Goal: Obtain resource: Obtain resource

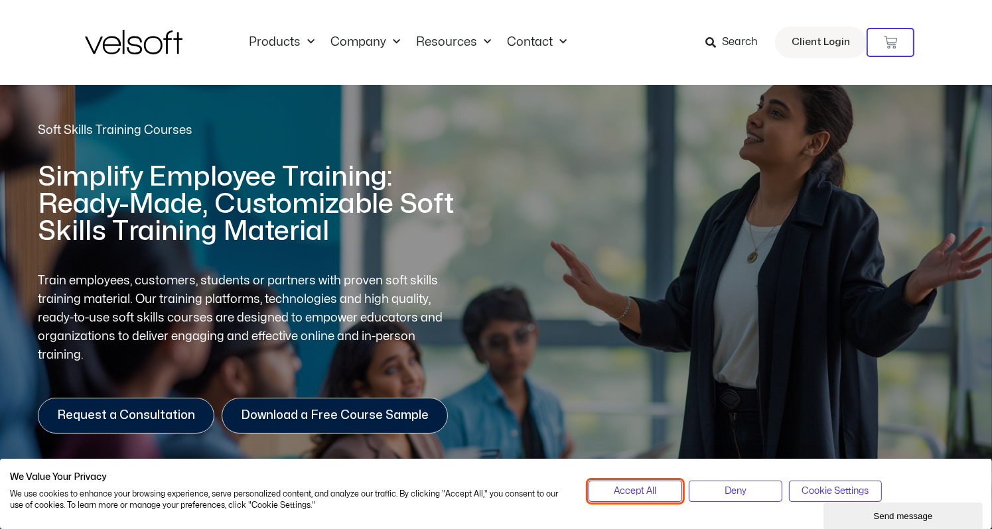
click at [645, 489] on span "Accept All" at bounding box center [635, 491] width 42 height 15
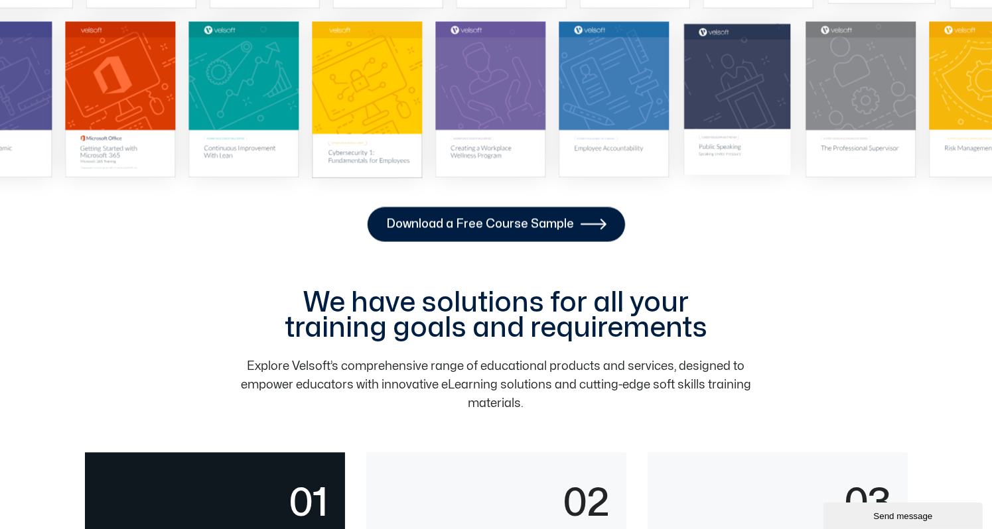
scroll to position [2587, 0]
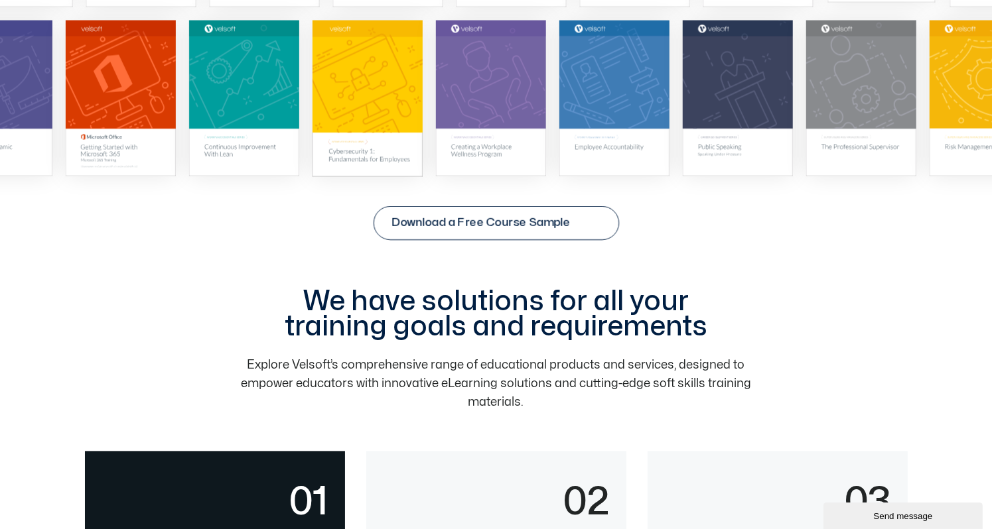
click at [517, 226] on span "Download a Free Course Sample" at bounding box center [480, 222] width 178 height 13
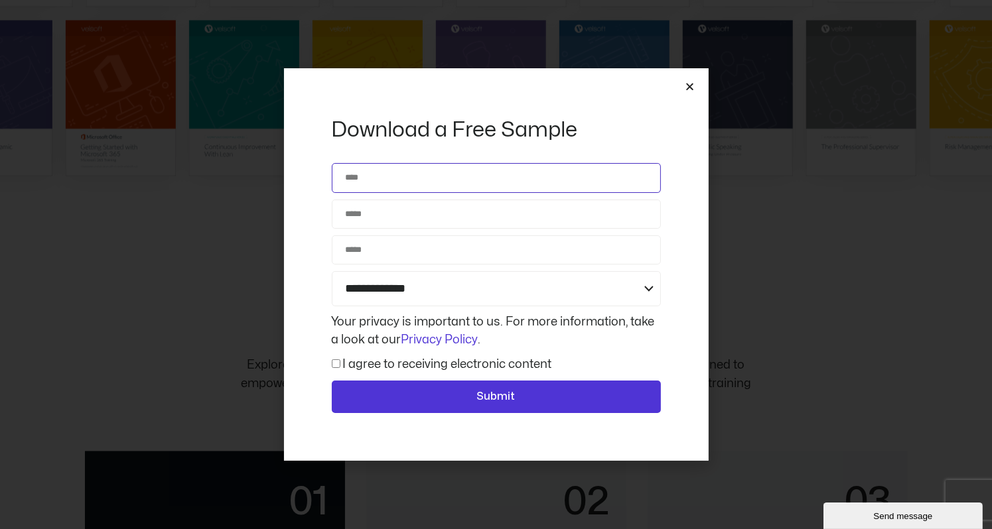
click at [456, 184] on input "Name" at bounding box center [496, 177] width 329 height 29
type input "**********"
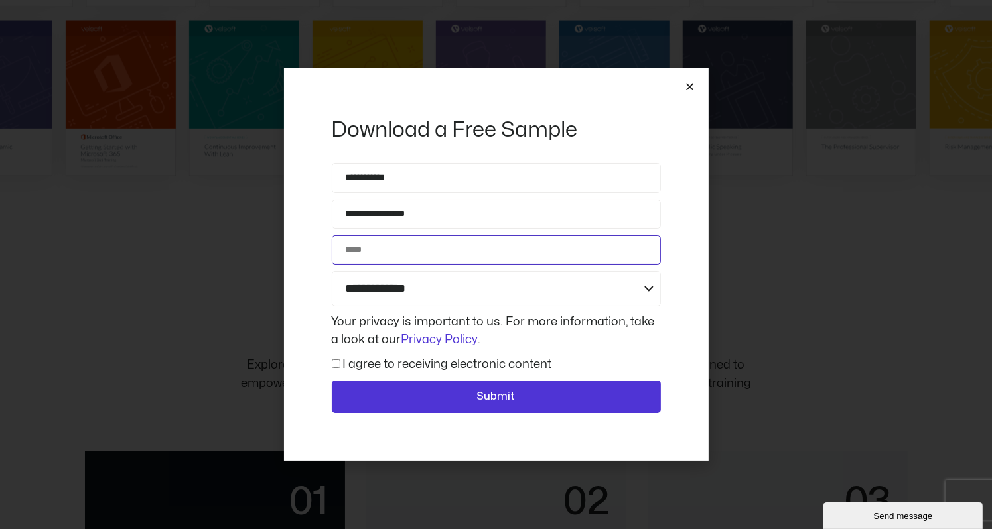
type input "**********"
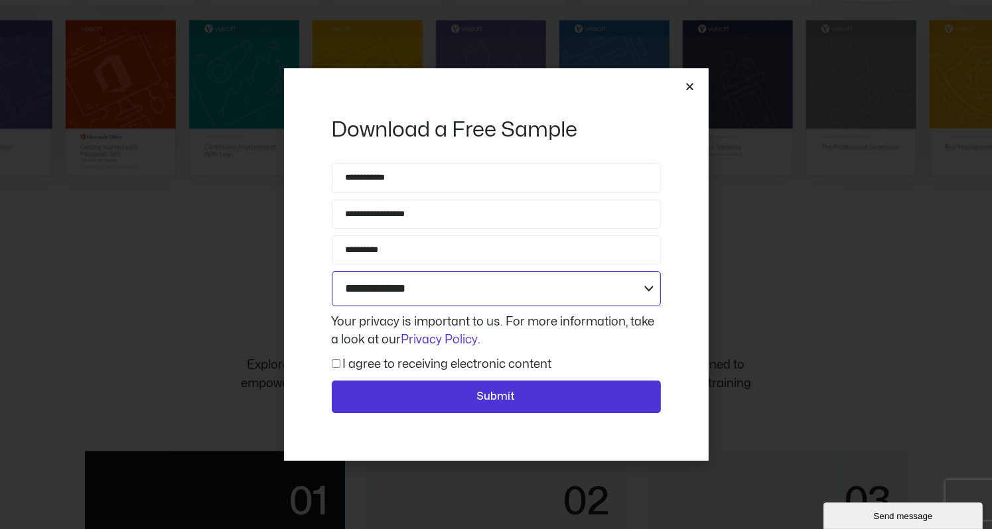
click at [414, 281] on select "**********" at bounding box center [496, 288] width 329 height 35
select select "**********"
click at [332, 271] on select "**********" at bounding box center [496, 288] width 329 height 35
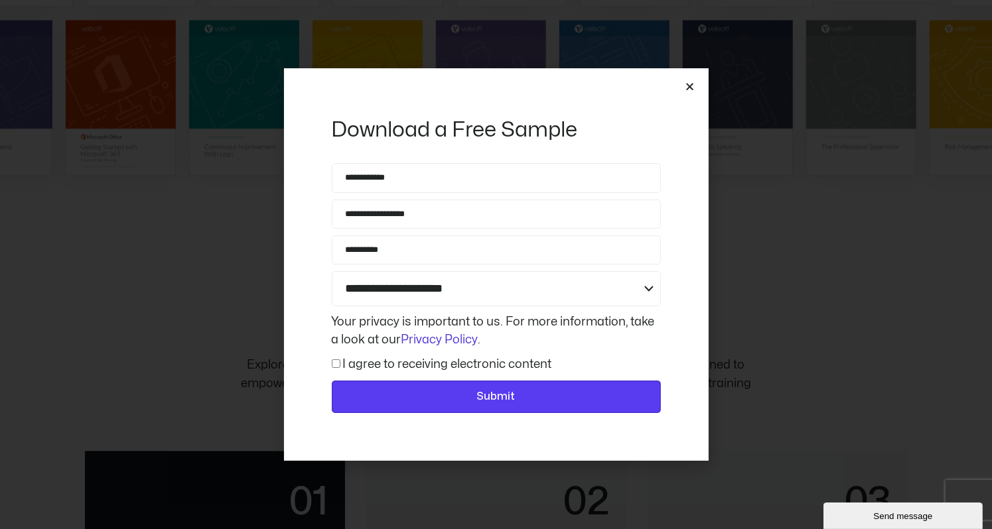
click at [478, 391] on span "Submit" at bounding box center [496, 397] width 38 height 17
click at [492, 383] on button "Submit" at bounding box center [496, 397] width 329 height 33
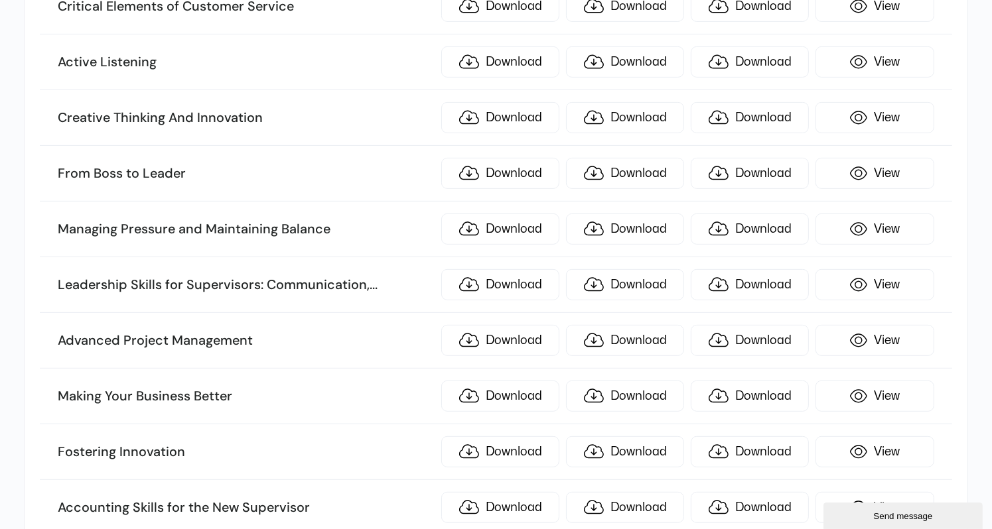
scroll to position [531, 0]
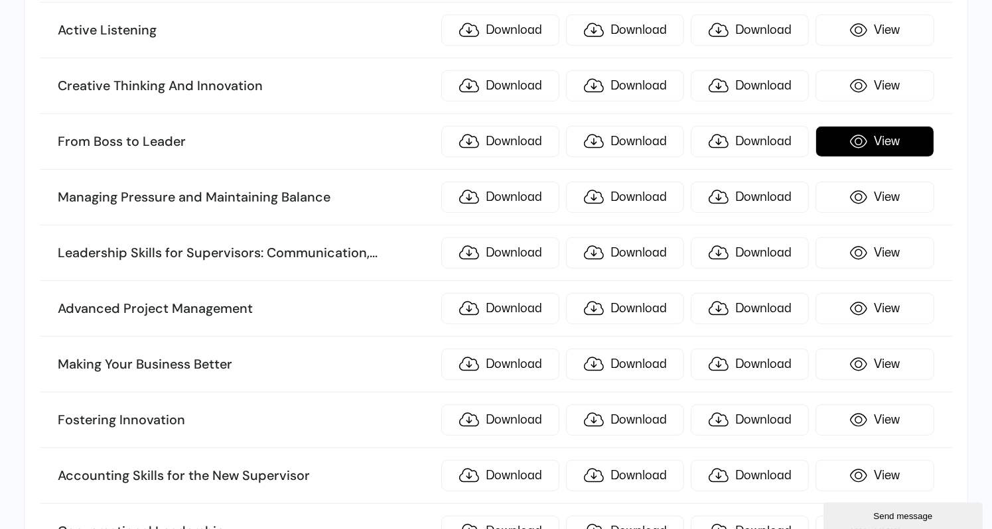
click at [886, 143] on link "View" at bounding box center [874, 141] width 118 height 31
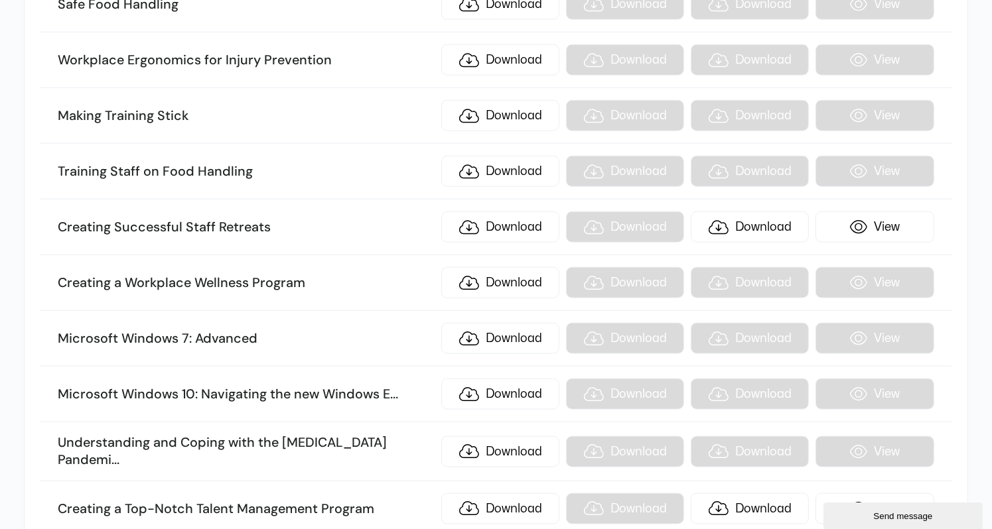
scroll to position [11543, 0]
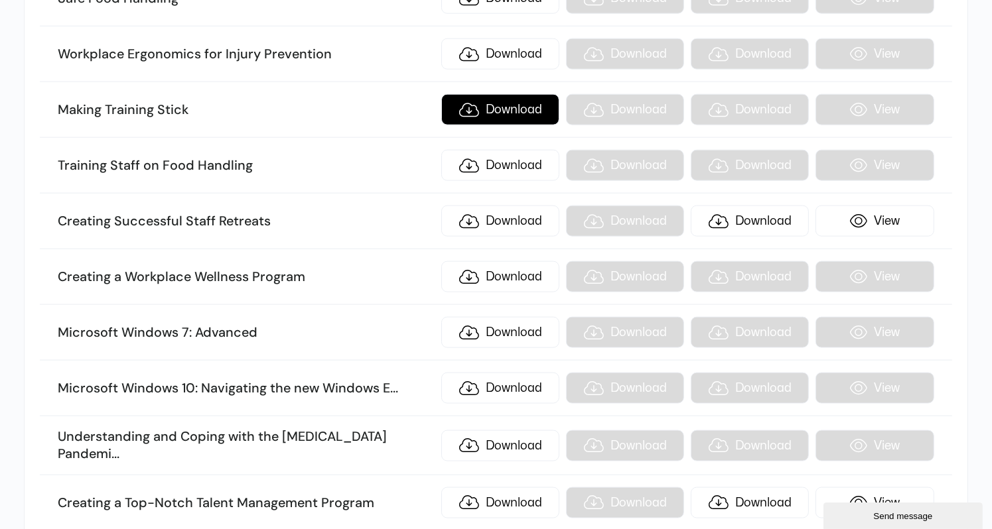
click at [488, 94] on link "Download" at bounding box center [500, 109] width 118 height 31
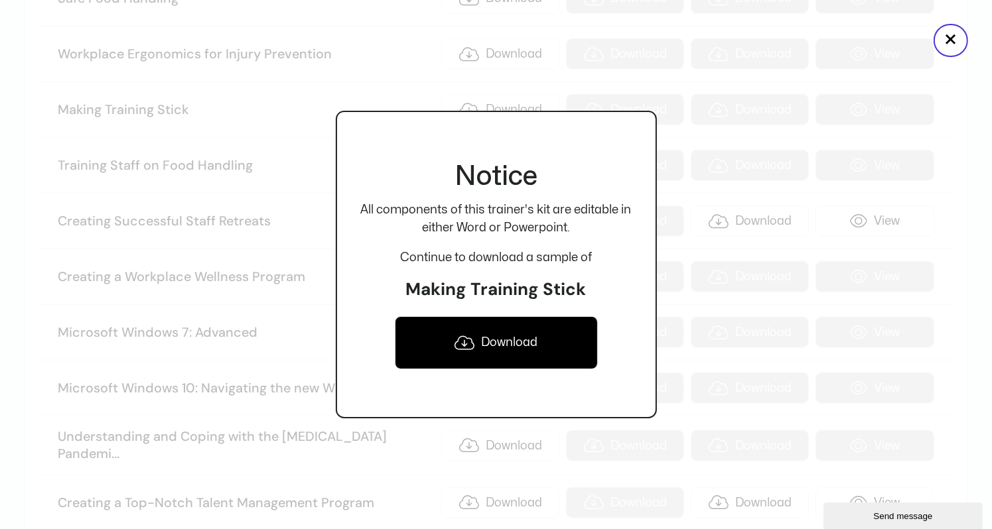
click at [519, 340] on link "Download" at bounding box center [496, 342] width 203 height 53
click at [379, 48] on div "Notice All components of this trainer's kit are editable in either Word or Powe…" at bounding box center [496, 264] width 321 height 529
click at [947, 46] on button "×" at bounding box center [950, 40] width 34 height 33
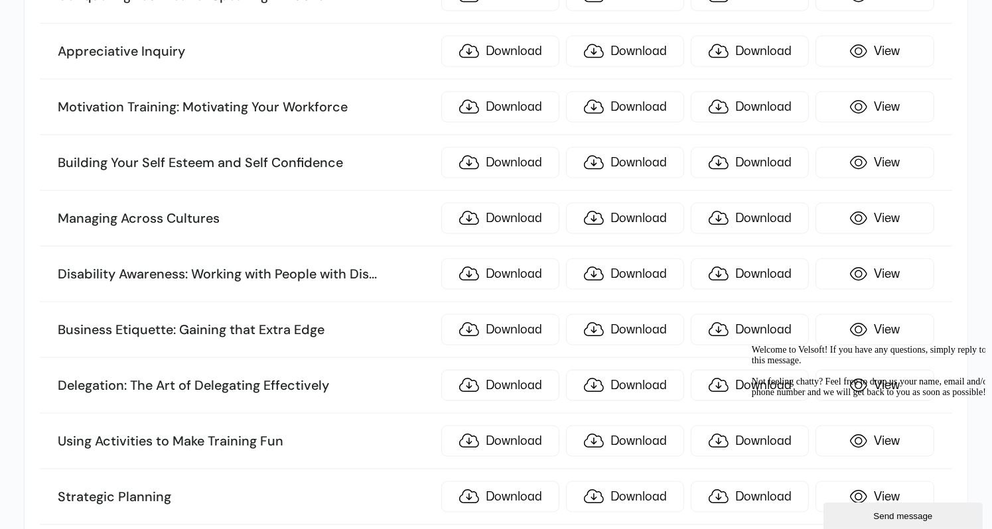
scroll to position [0, 0]
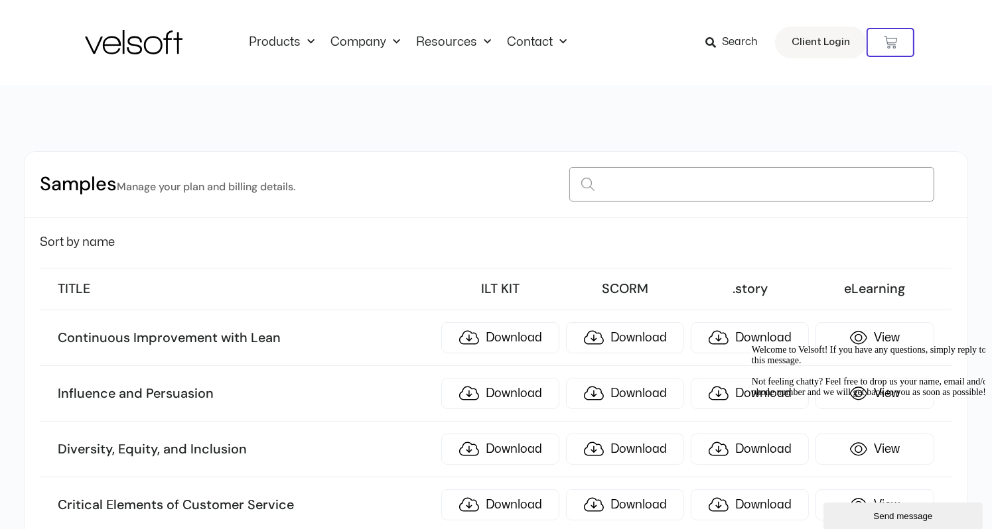
click at [708, 182] on input at bounding box center [751, 184] width 365 height 34
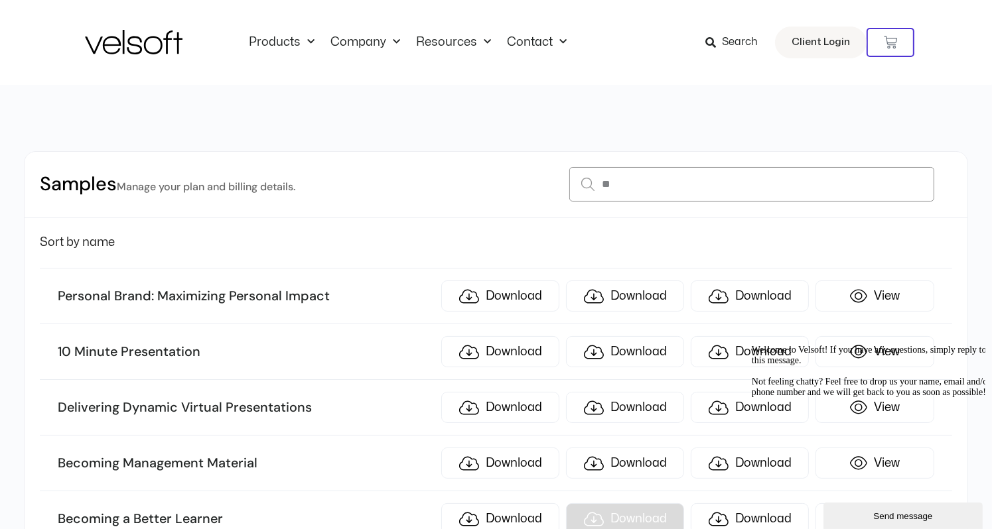
type input "*"
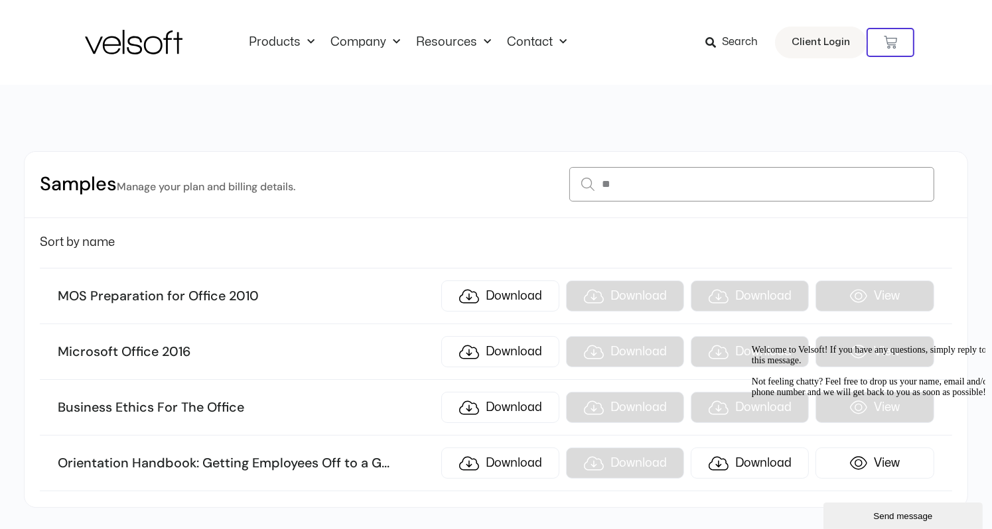
type input "*"
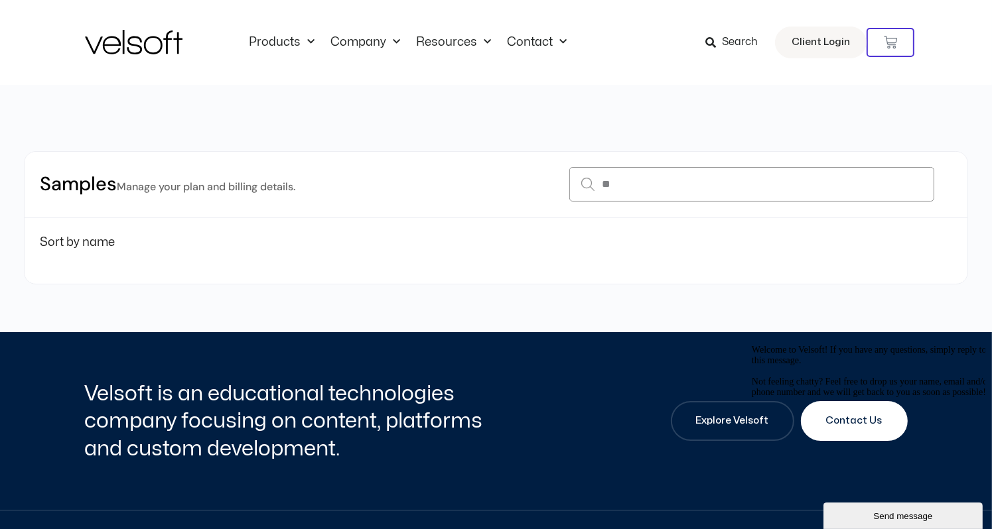
type input "*"
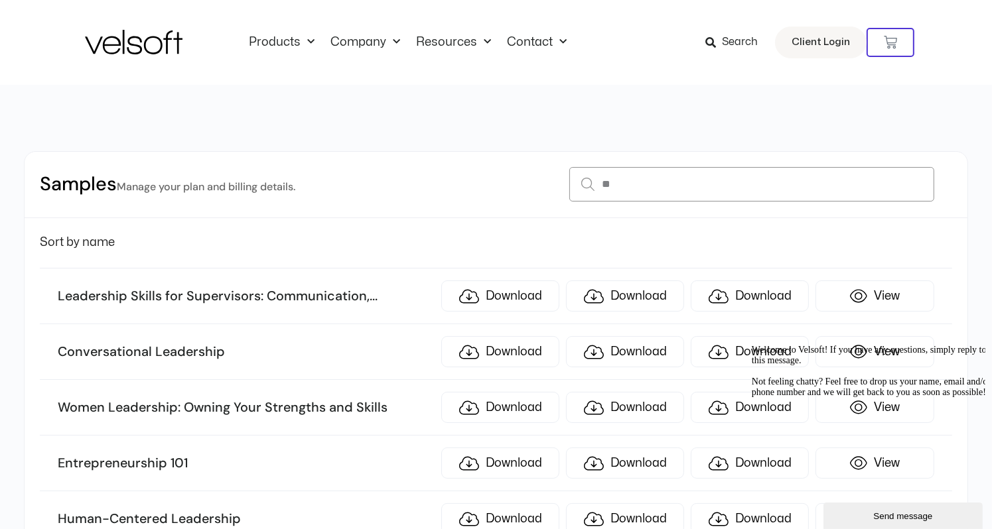
type input "*"
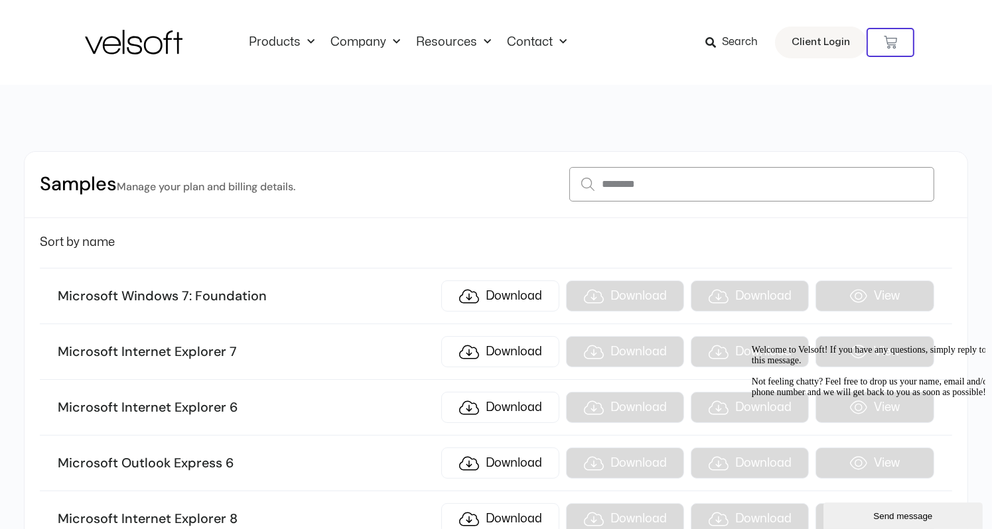
type input "*********"
click at [643, 178] on input "*********" at bounding box center [751, 184] width 365 height 34
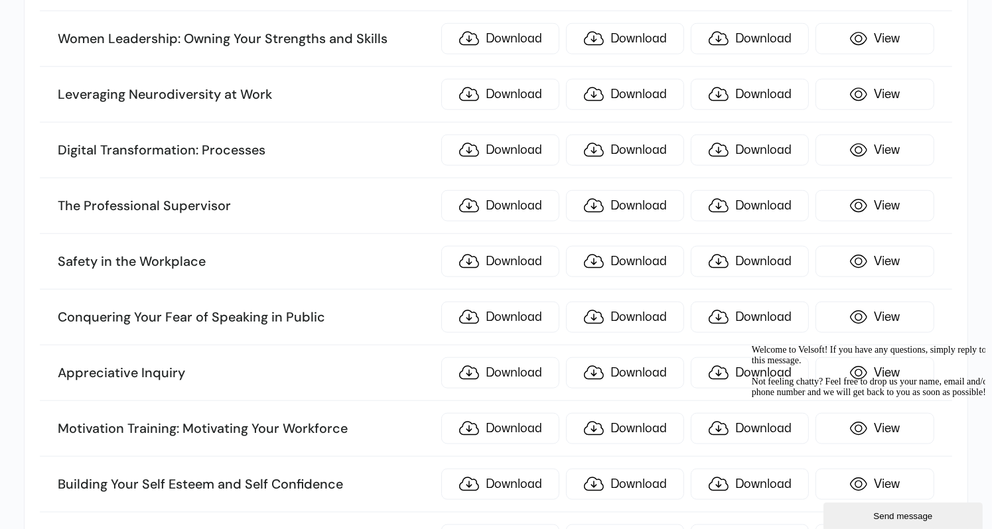
scroll to position [1526, 0]
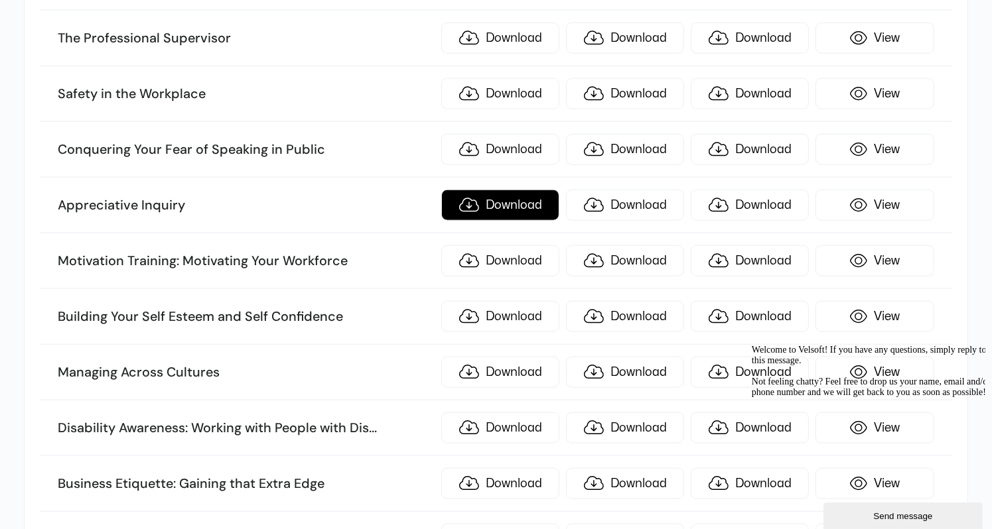
click at [511, 196] on link "Download" at bounding box center [500, 205] width 118 height 31
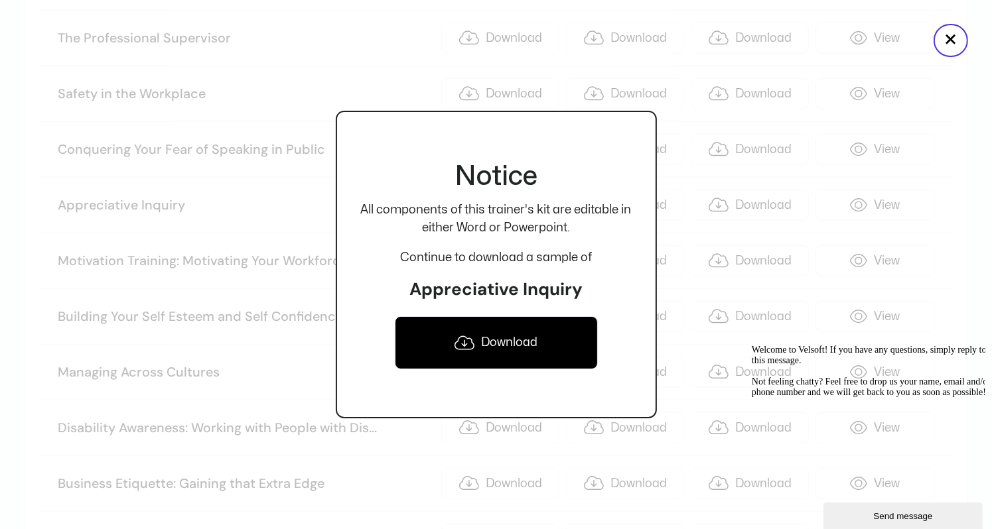
click at [509, 345] on link "Download" at bounding box center [496, 342] width 203 height 53
click at [949, 42] on button "×" at bounding box center [950, 40] width 34 height 33
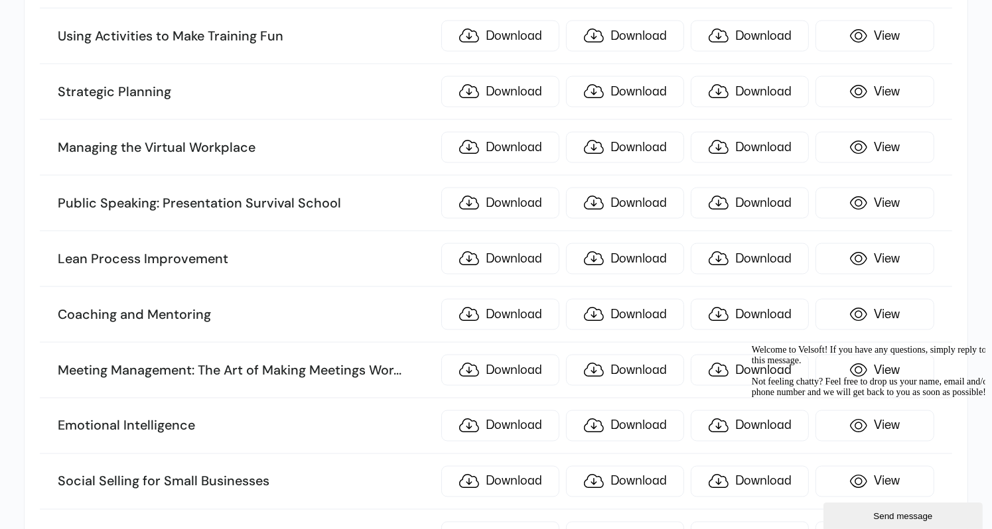
scroll to position [2123, 0]
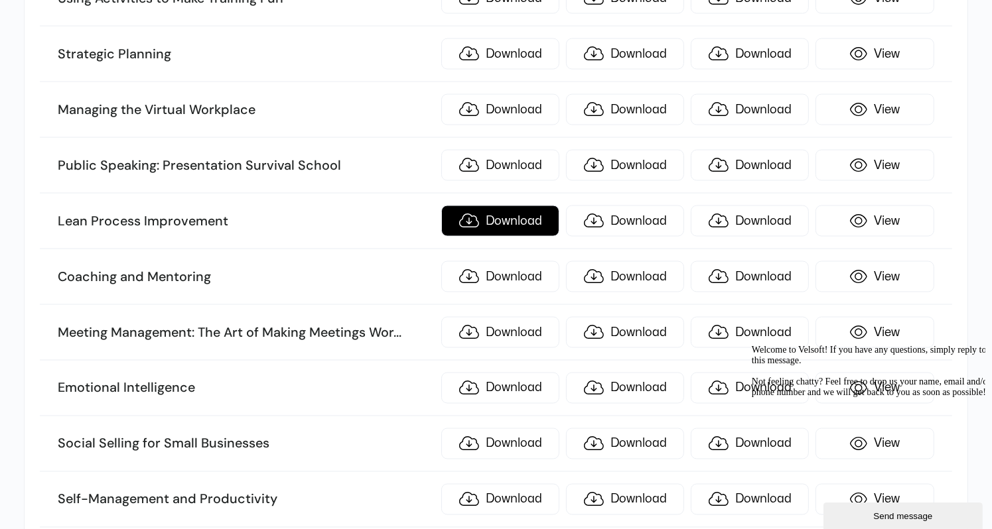
click at [511, 206] on link "Download" at bounding box center [500, 221] width 118 height 31
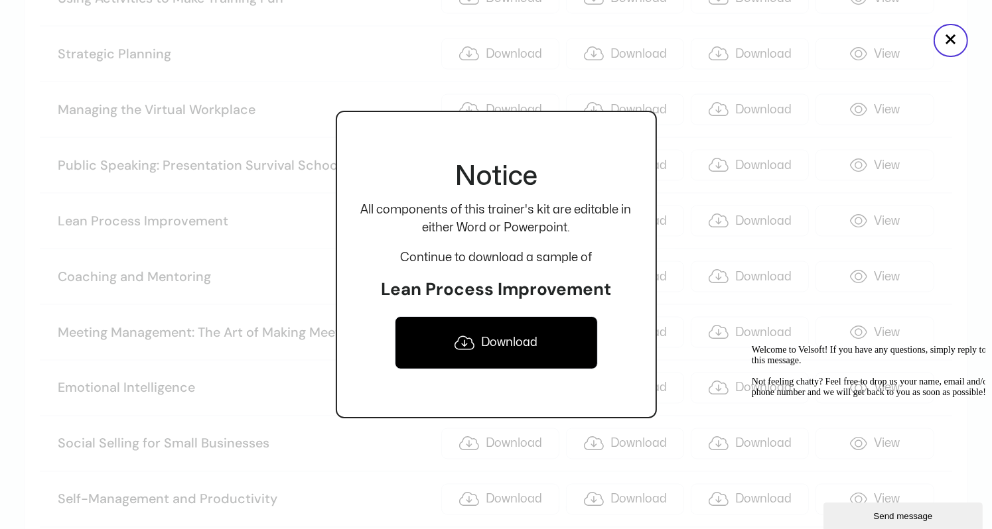
click at [480, 336] on link "Download" at bounding box center [496, 342] width 203 height 53
click at [953, 36] on button "×" at bounding box center [950, 40] width 34 height 33
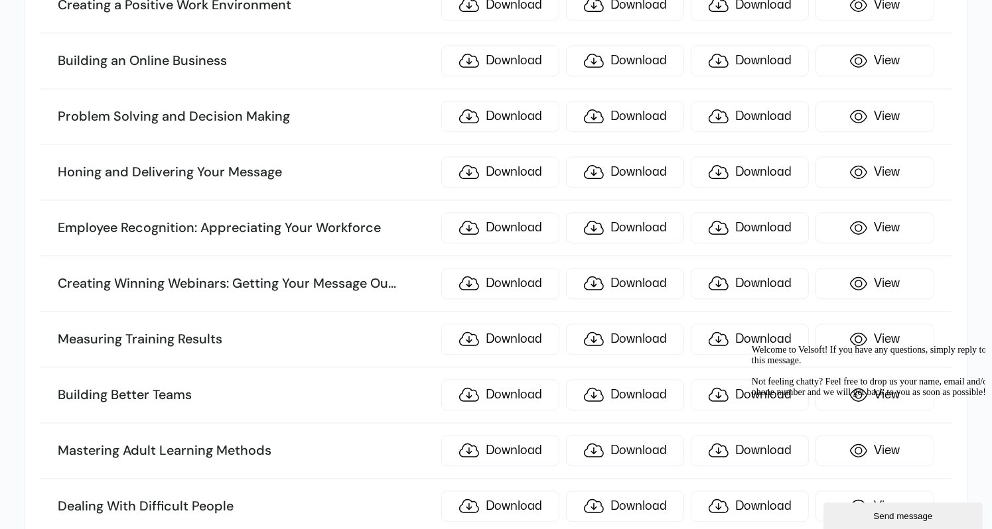
scroll to position [2852, 0]
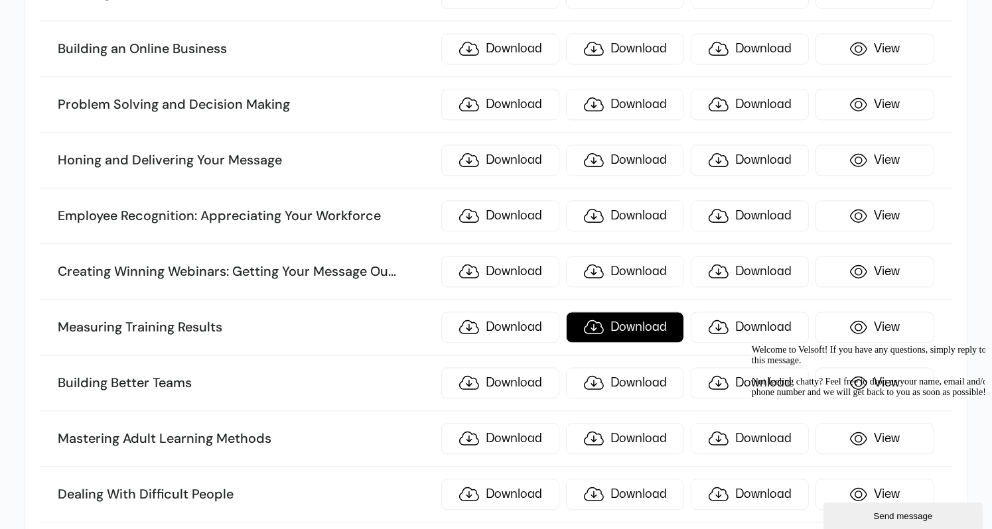
click at [655, 312] on link "Download" at bounding box center [625, 327] width 118 height 31
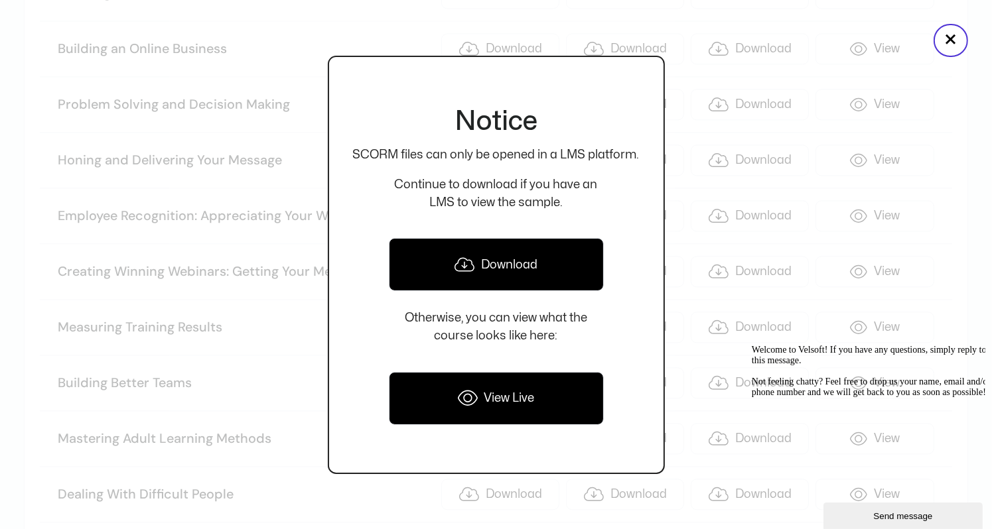
click at [292, 324] on div at bounding box center [496, 264] width 992 height 529
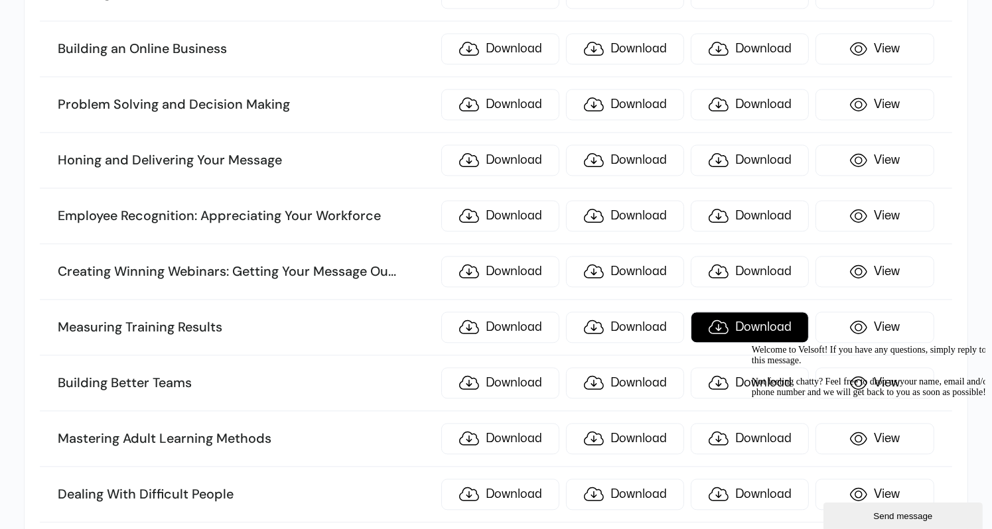
click at [742, 312] on link "Download" at bounding box center [750, 327] width 118 height 31
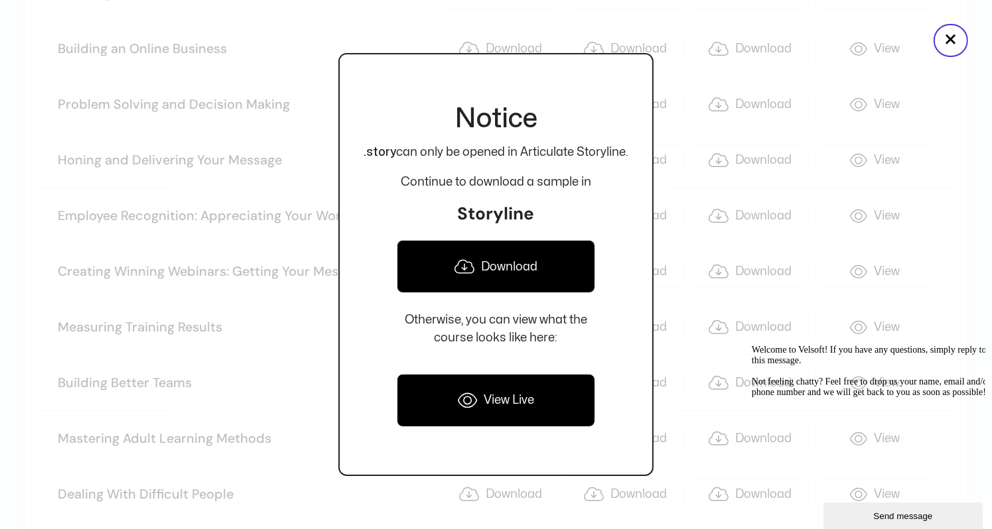
click at [105, 257] on div at bounding box center [496, 264] width 992 height 529
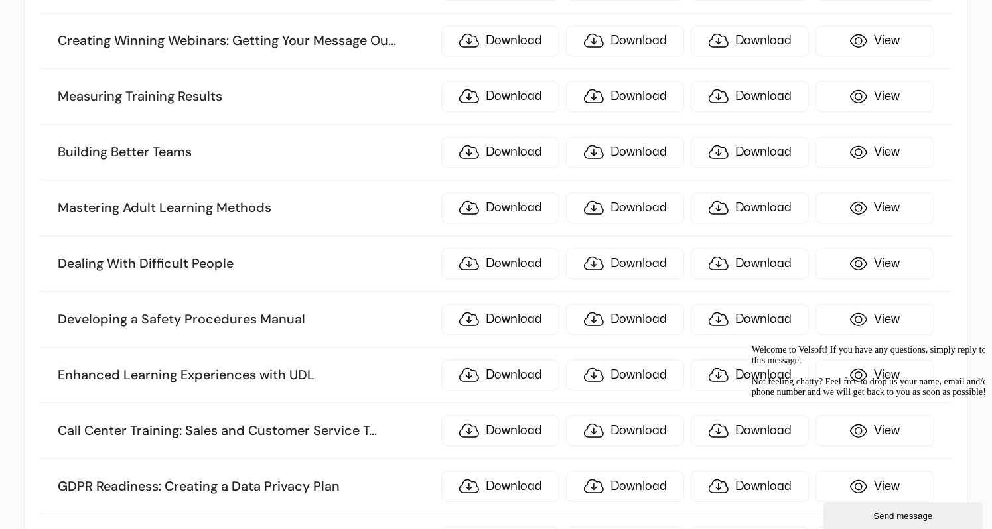
scroll to position [3118, 0]
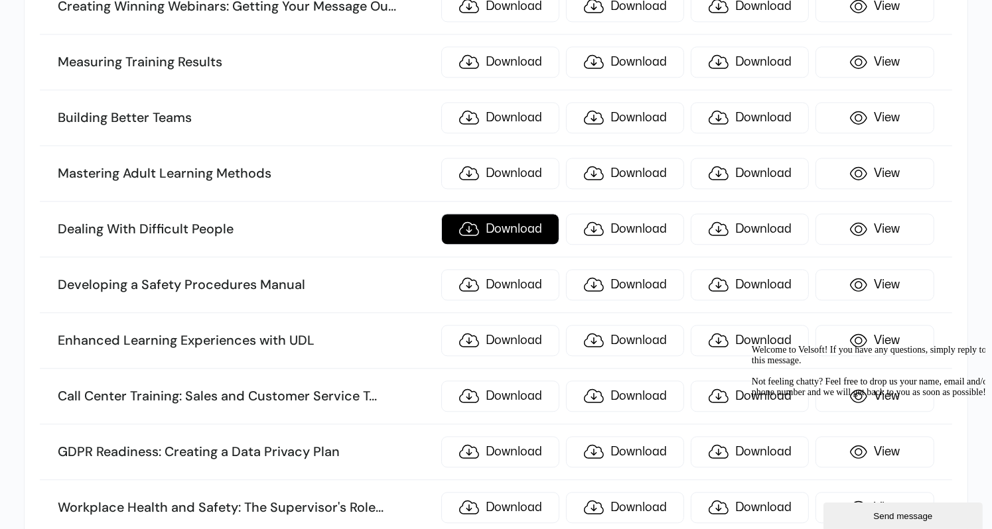
click at [519, 214] on link "Download" at bounding box center [500, 229] width 118 height 31
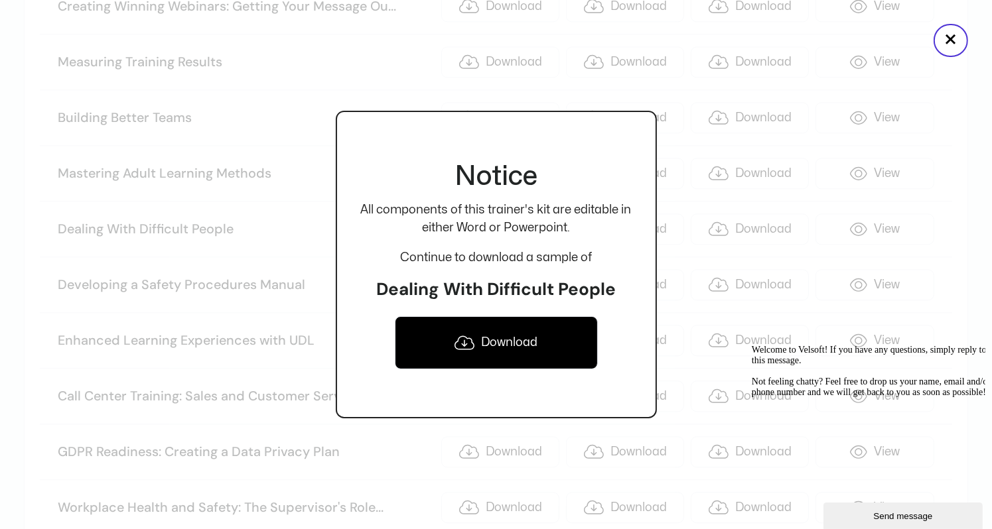
click at [458, 316] on link "Download" at bounding box center [496, 342] width 203 height 53
click at [950, 40] on button "×" at bounding box center [950, 40] width 34 height 33
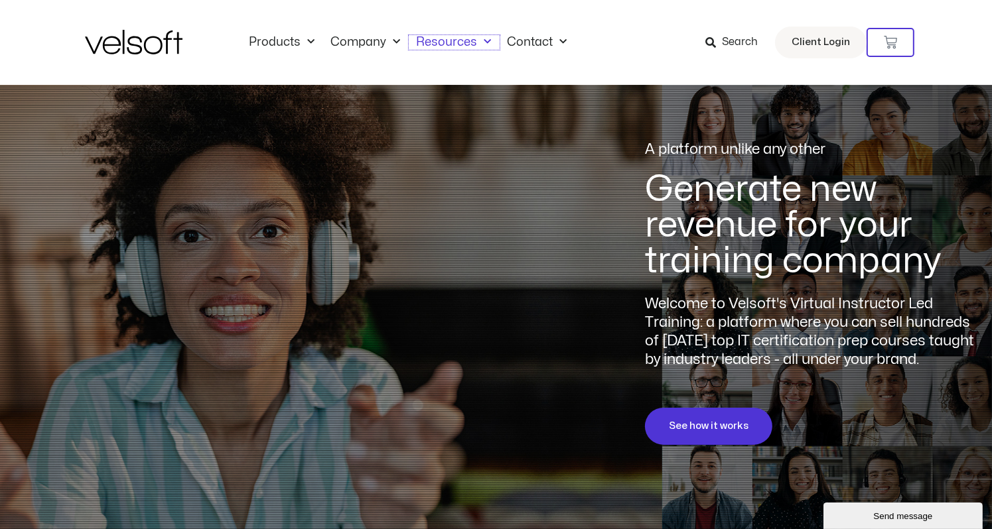
drag, startPoint x: 488, startPoint y: 38, endPoint x: 480, endPoint y: 64, distance: 27.7
click at [488, 38] on link "Resources" at bounding box center [454, 42] width 91 height 15
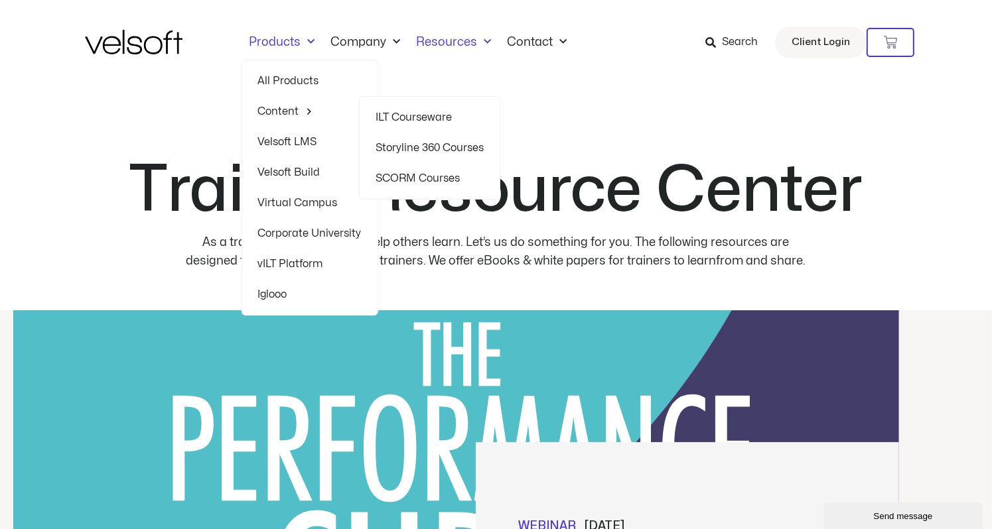
click at [390, 113] on link "ILT Courseware" at bounding box center [429, 117] width 108 height 31
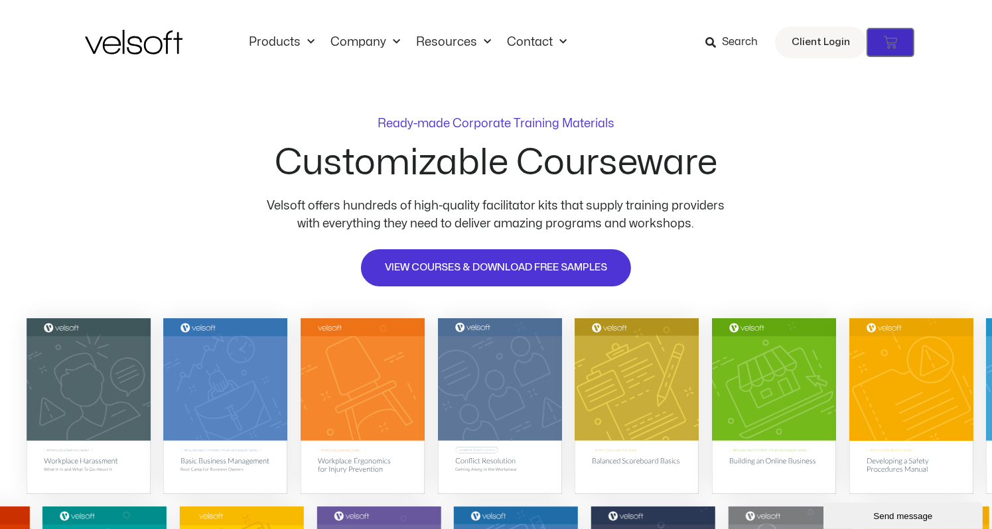
click at [896, 43] on icon at bounding box center [890, 42] width 13 height 13
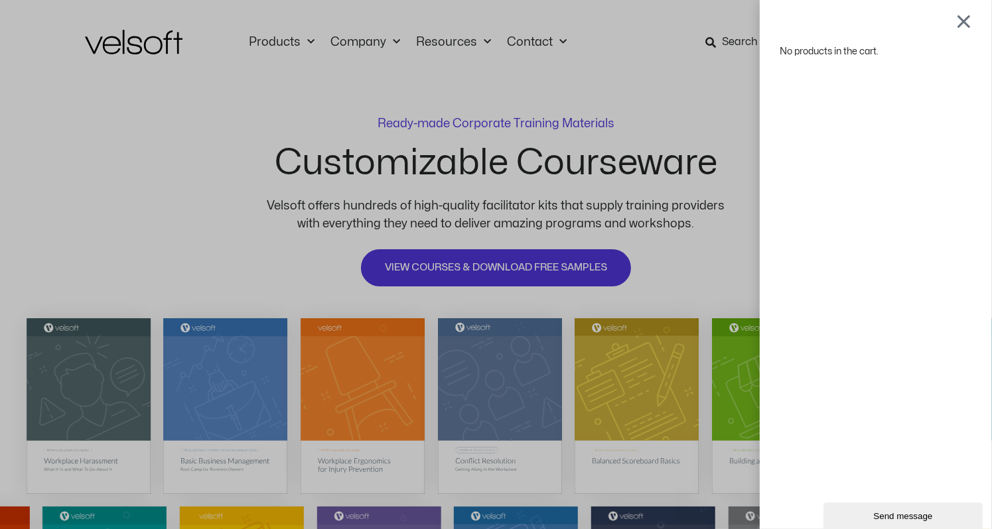
click at [972, 23] on div at bounding box center [963, 21] width 17 height 16
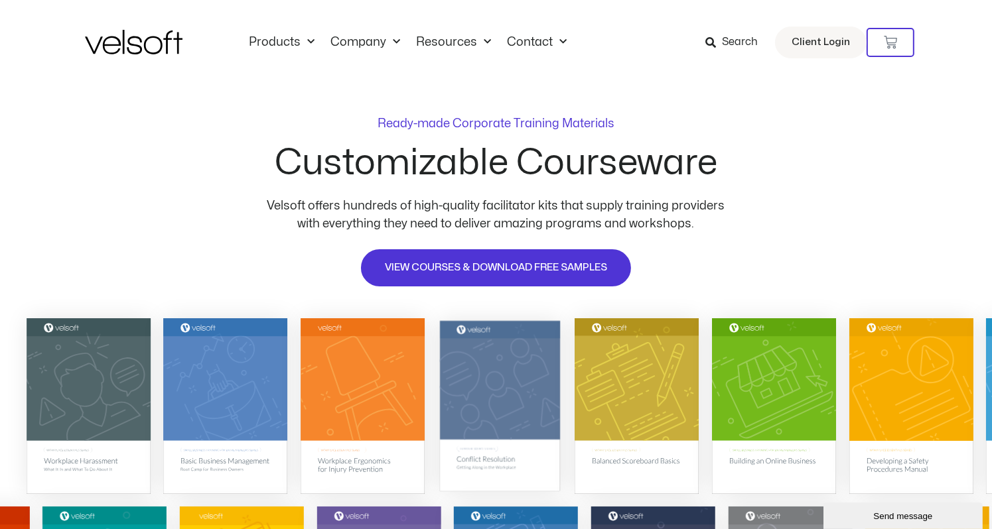
click at [489, 423] on img at bounding box center [500, 405] width 120 height 170
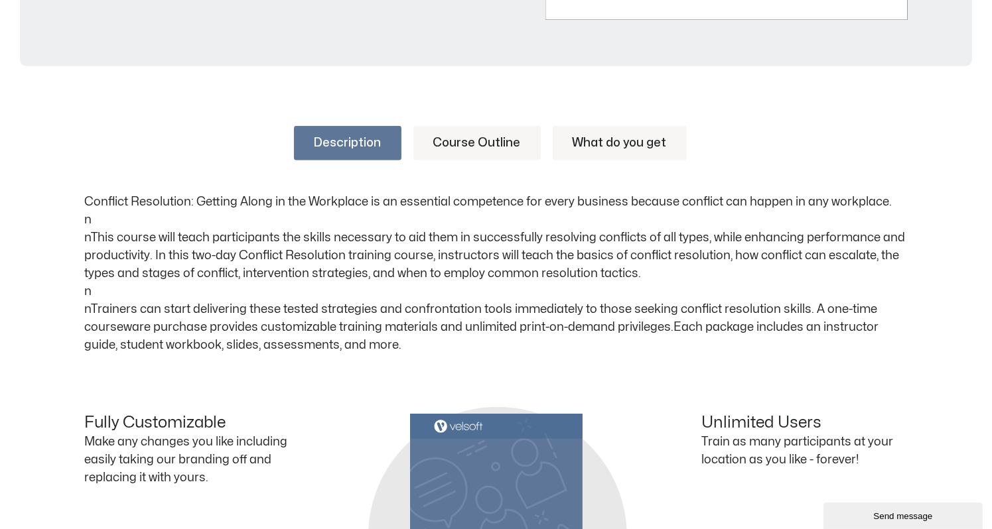
scroll to position [531, 0]
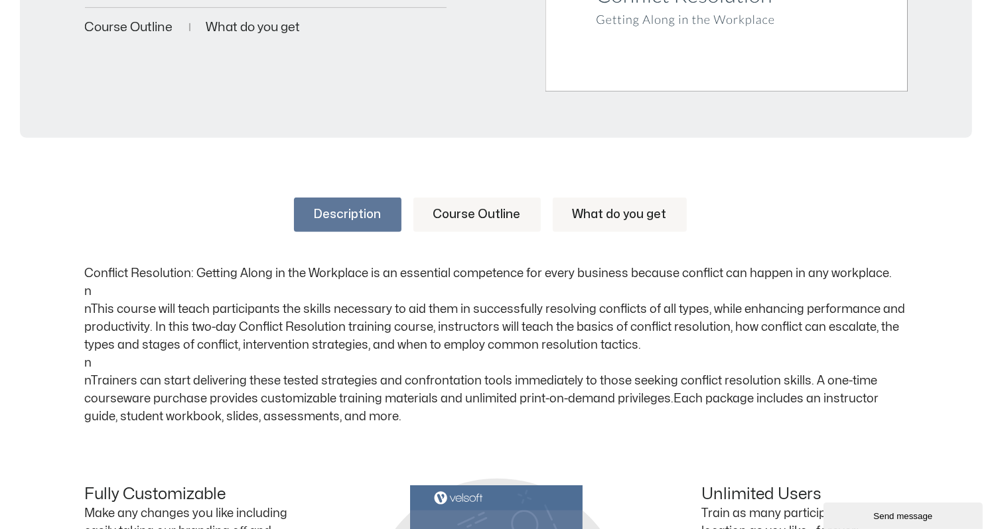
click at [604, 216] on link "What do you get" at bounding box center [620, 215] width 134 height 34
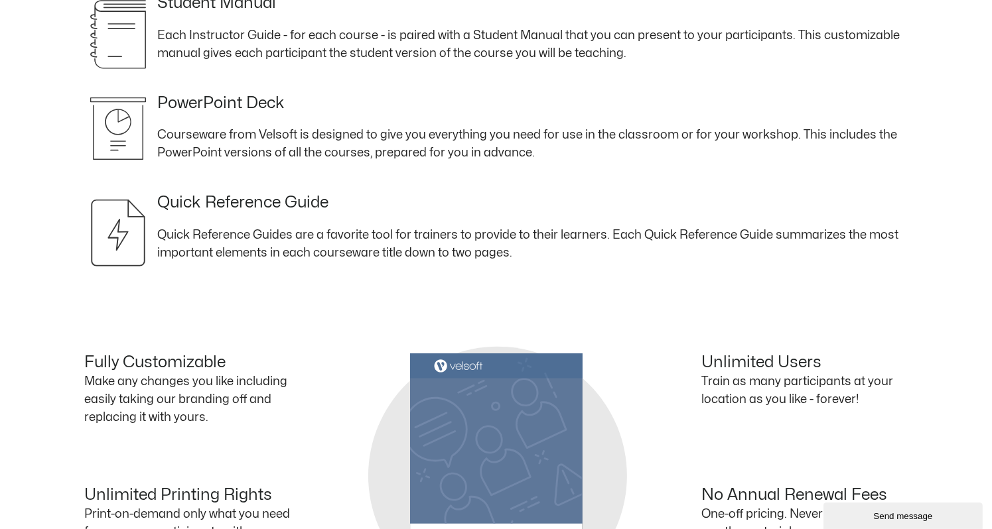
scroll to position [995, 0]
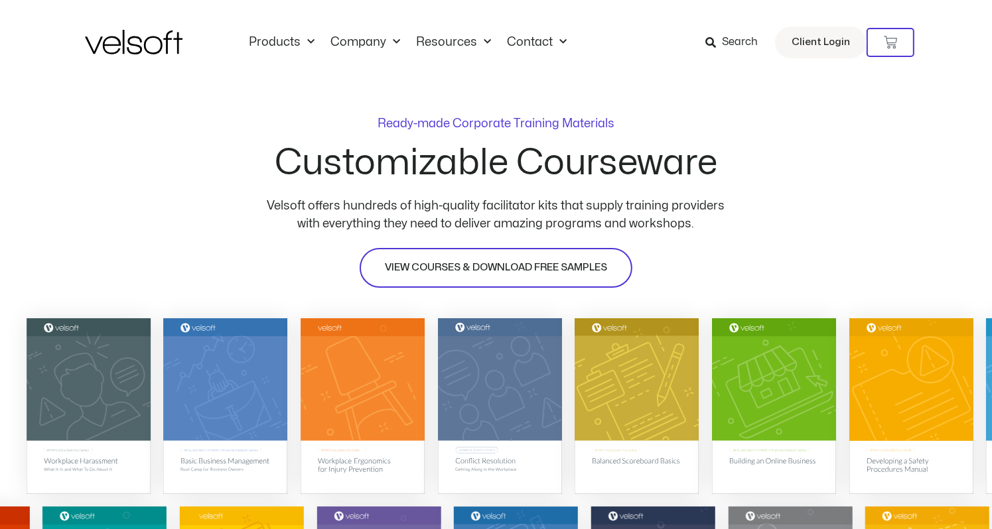
click at [569, 276] on link "VIEW COURSES & DOWNLOAD FREE SAMPLES" at bounding box center [496, 268] width 273 height 40
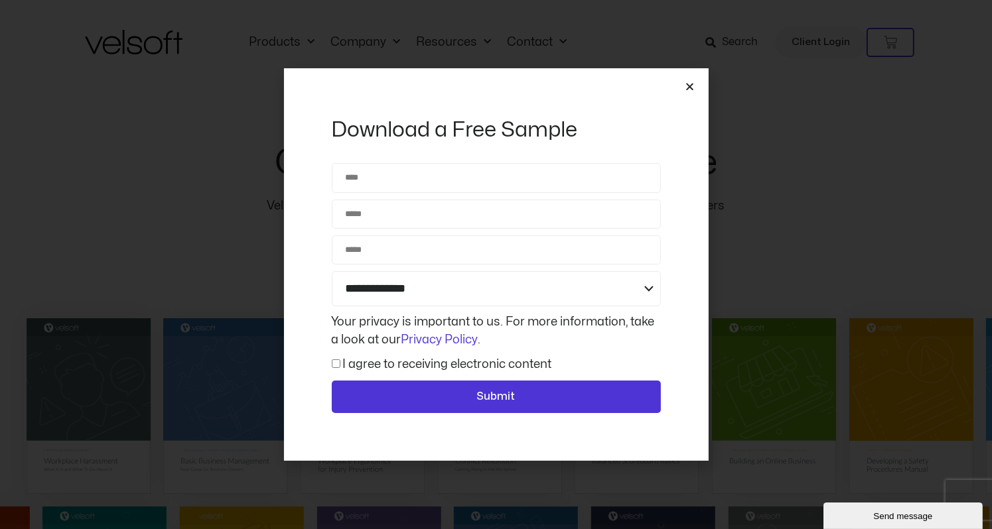
click at [689, 82] on icon "Close" at bounding box center [690, 87] width 10 height 10
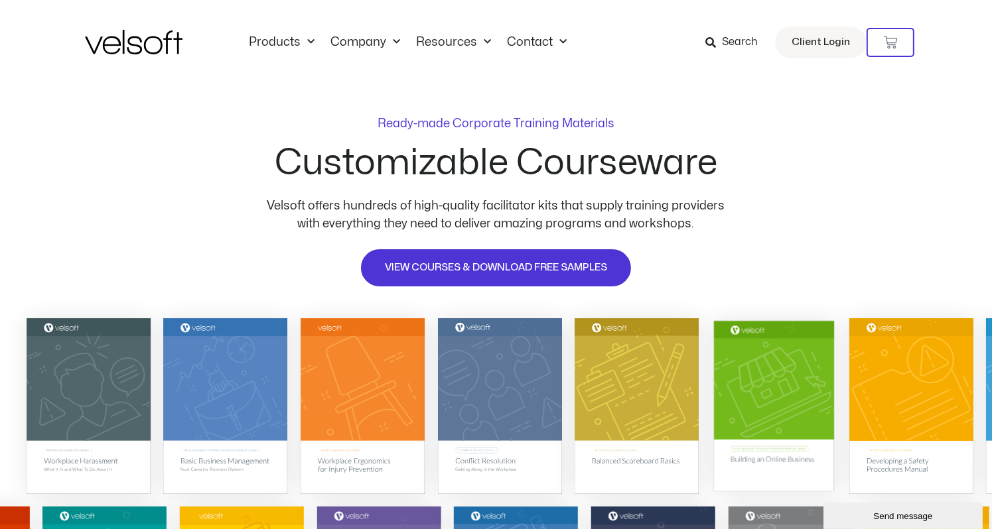
click at [768, 399] on img at bounding box center [774, 405] width 120 height 170
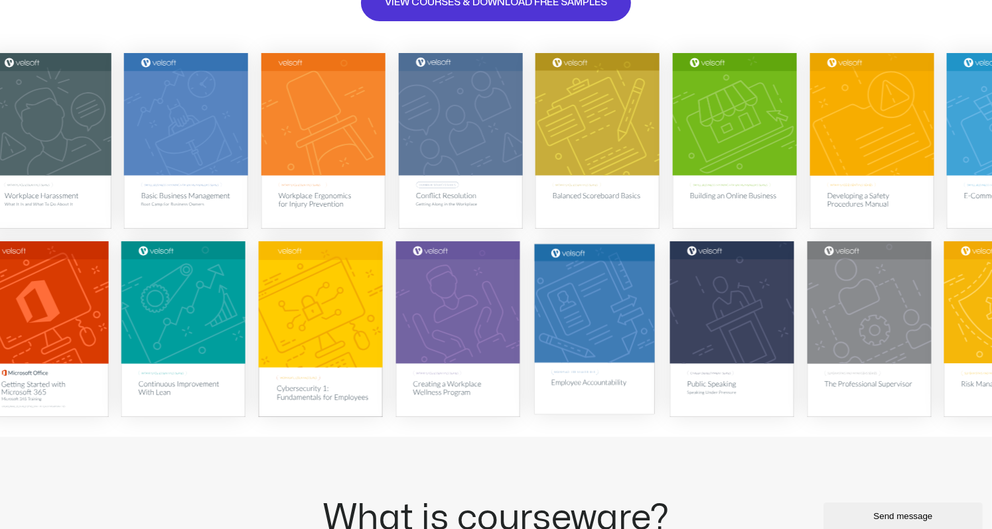
click at [608, 336] on img at bounding box center [595, 329] width 120 height 170
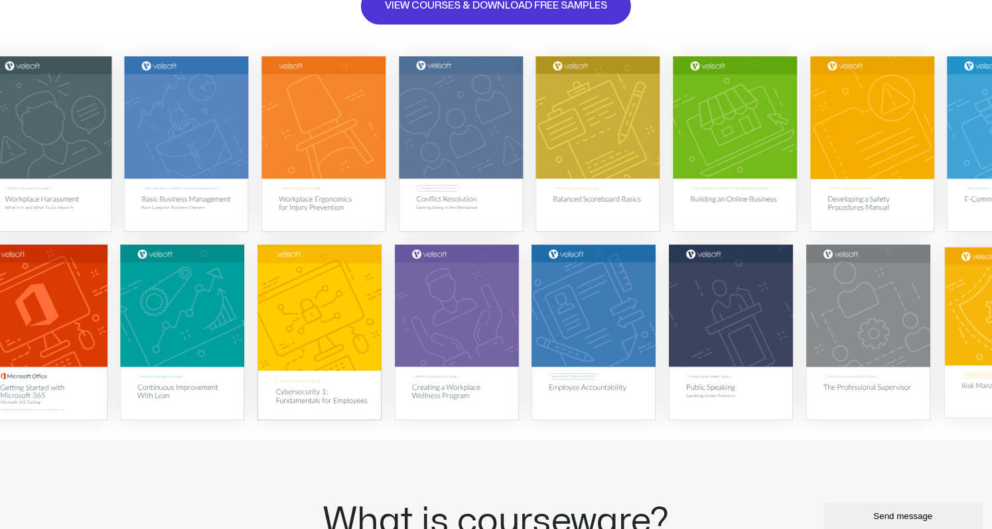
click at [957, 338] on img at bounding box center [1005, 332] width 120 height 170
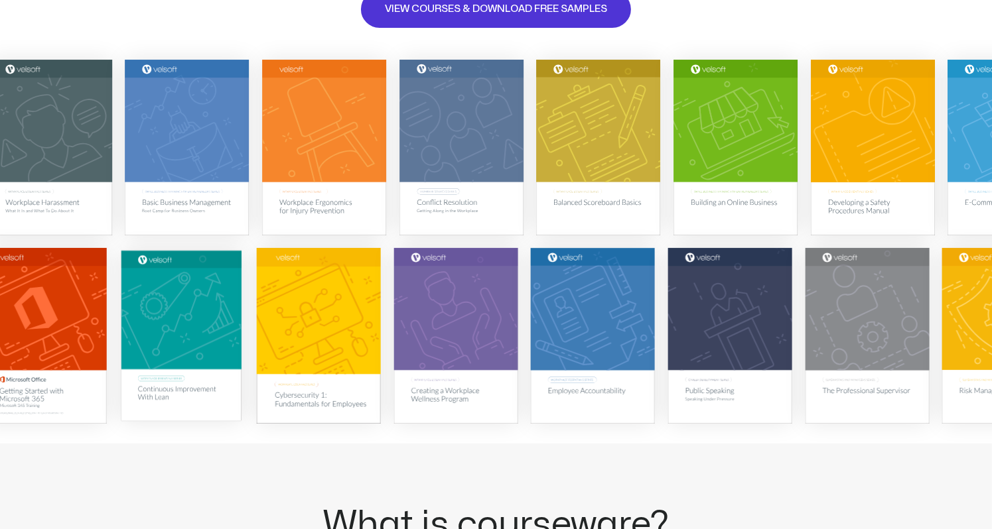
click at [190, 332] on img at bounding box center [181, 336] width 120 height 170
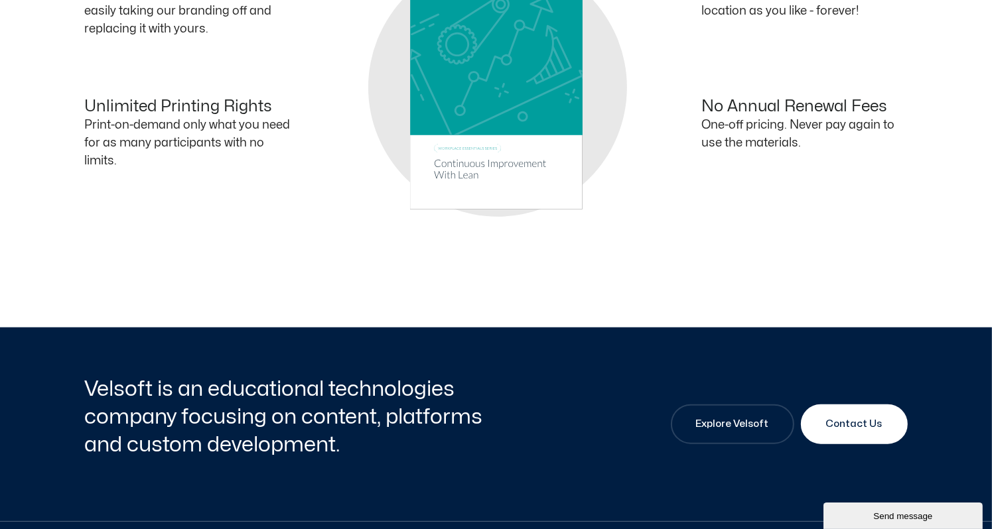
scroll to position [1592, 0]
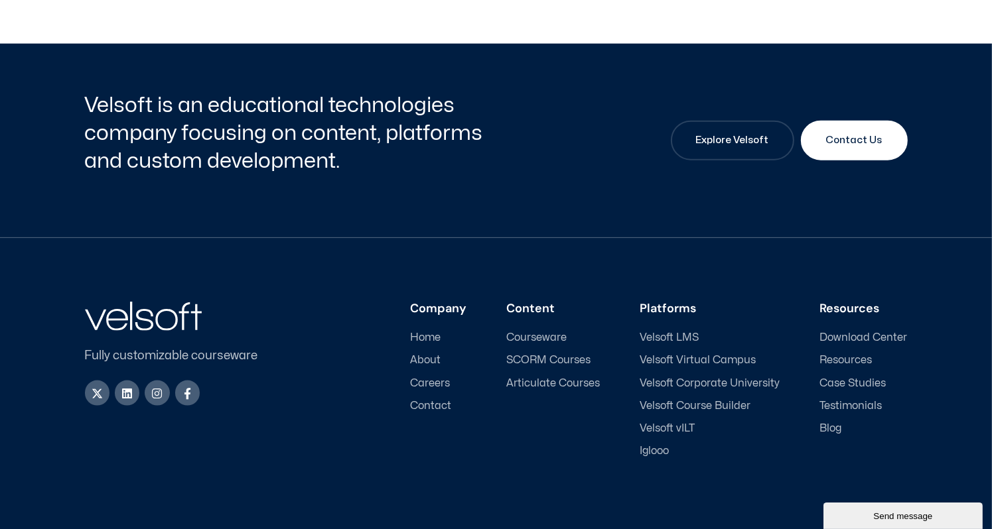
click at [683, 427] on span "Velsoft vILT" at bounding box center [667, 429] width 55 height 13
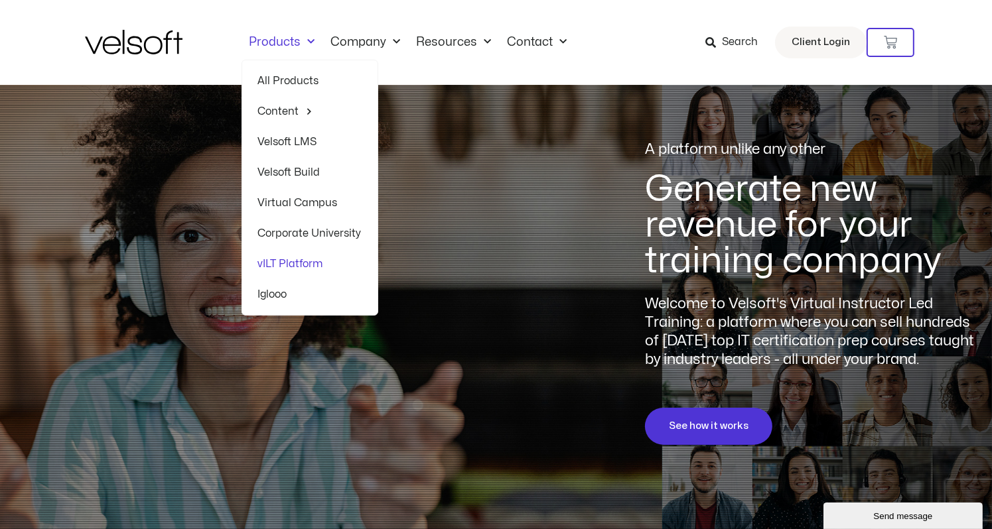
click at [273, 109] on link "Content" at bounding box center [309, 111] width 103 height 31
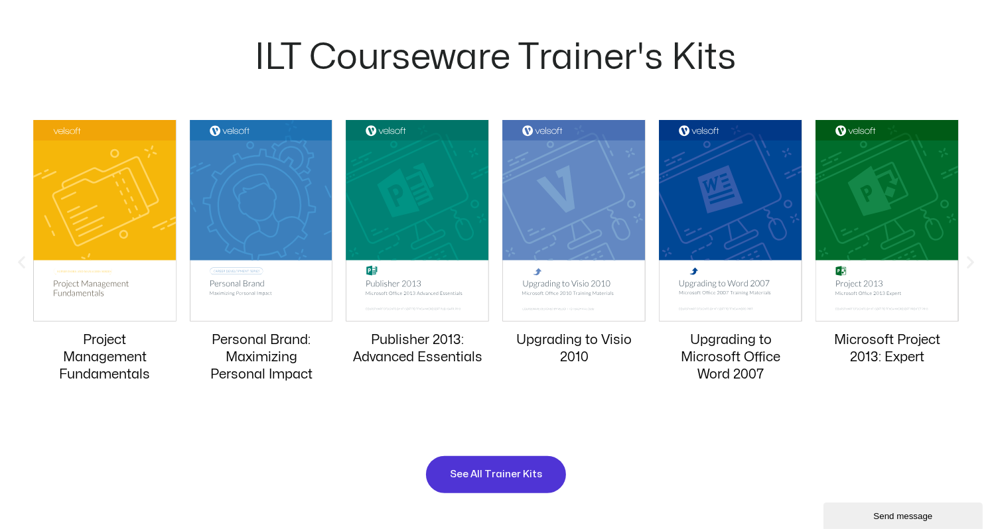
scroll to position [1260, 0]
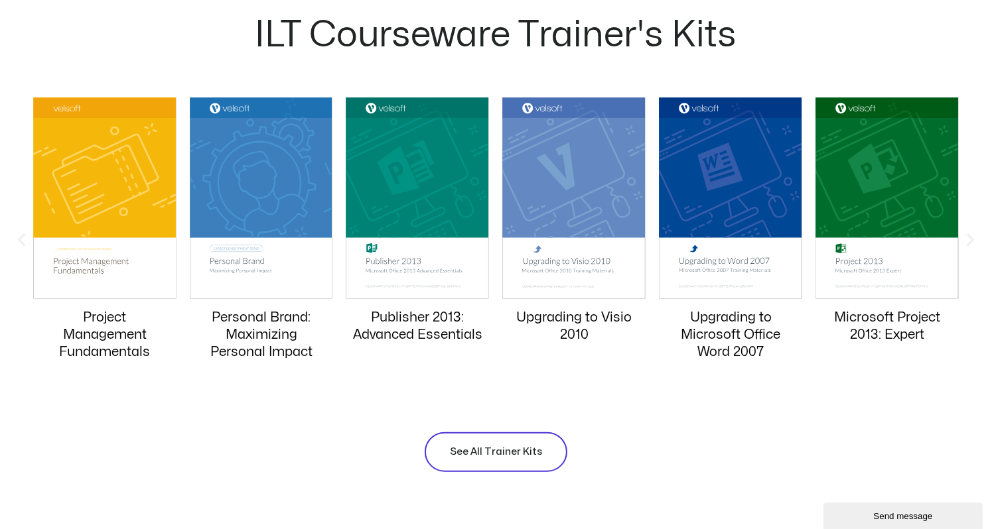
click at [491, 451] on span "See All Trainer Kits" at bounding box center [496, 452] width 92 height 16
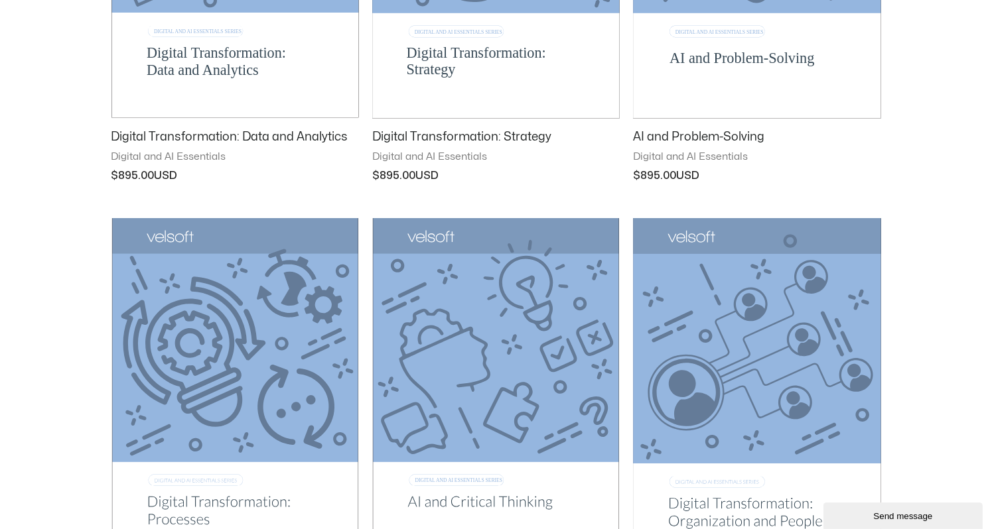
scroll to position [1526, 0]
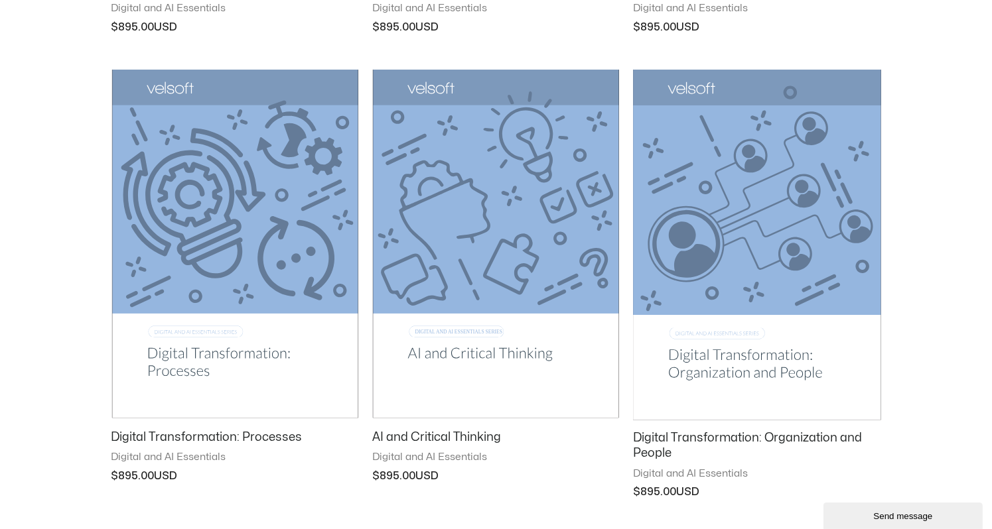
click at [289, 377] on img at bounding box center [234, 244] width 247 height 349
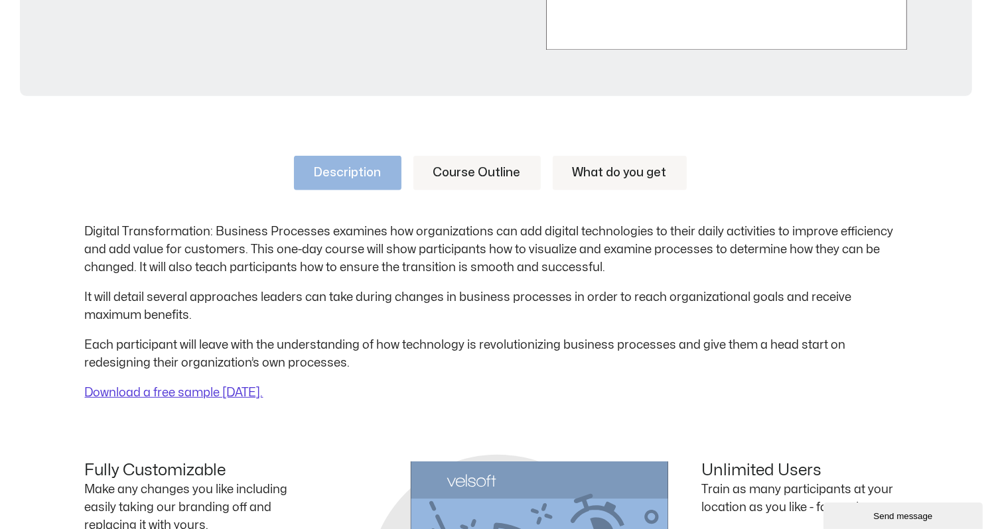
scroll to position [531, 0]
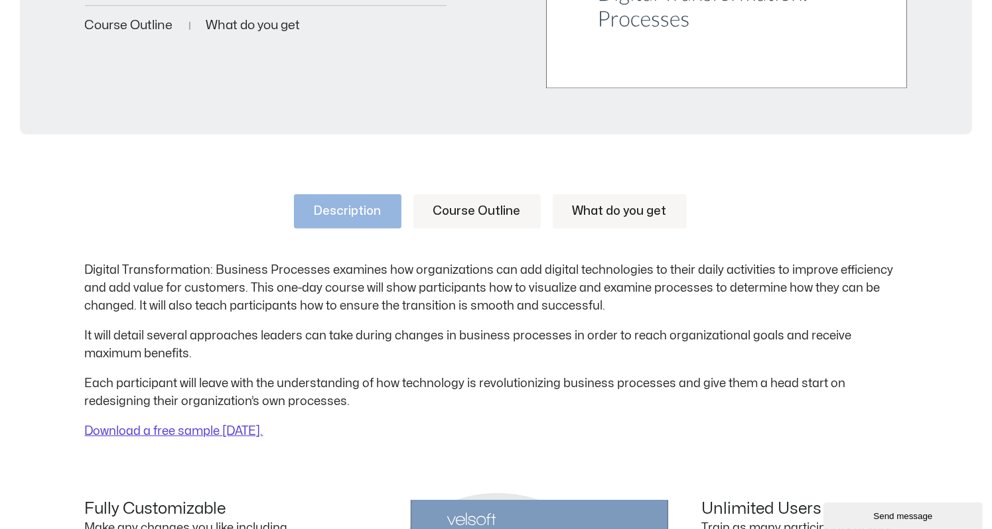
click at [474, 210] on link "Course Outline" at bounding box center [476, 211] width 127 height 34
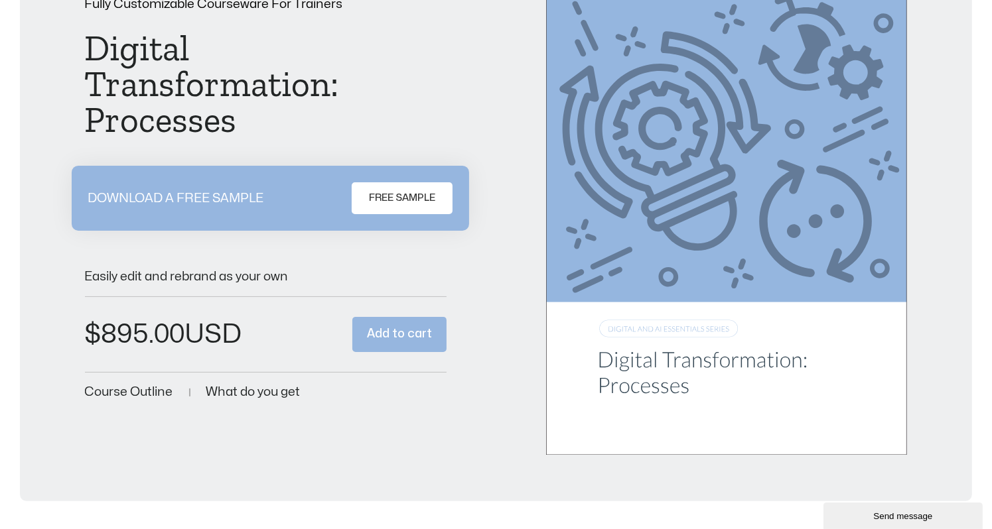
scroll to position [0, 0]
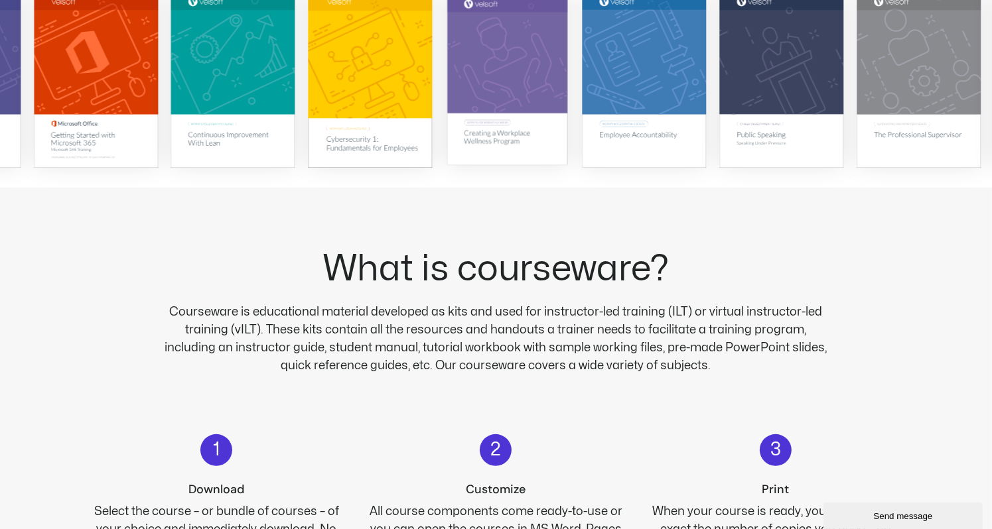
scroll to position [265, 0]
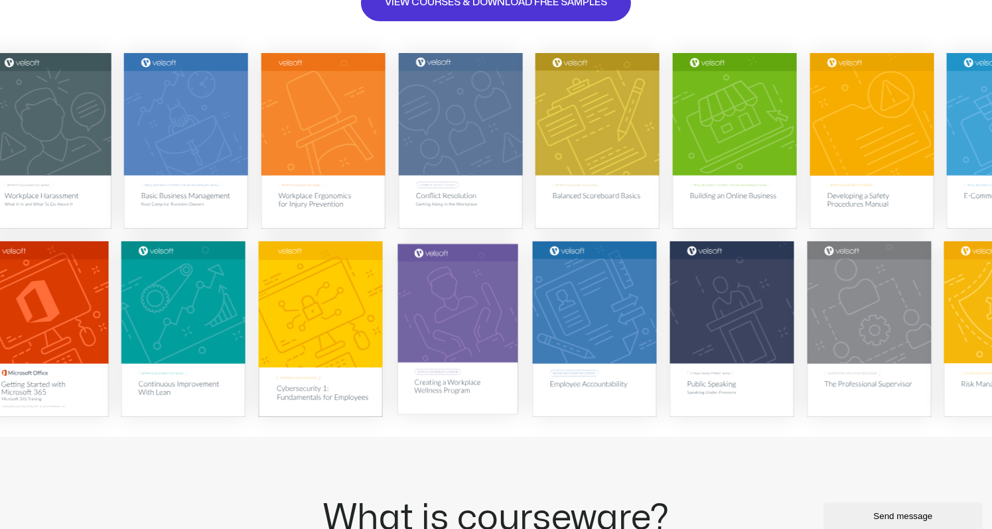
click at [476, 357] on img at bounding box center [457, 329] width 120 height 170
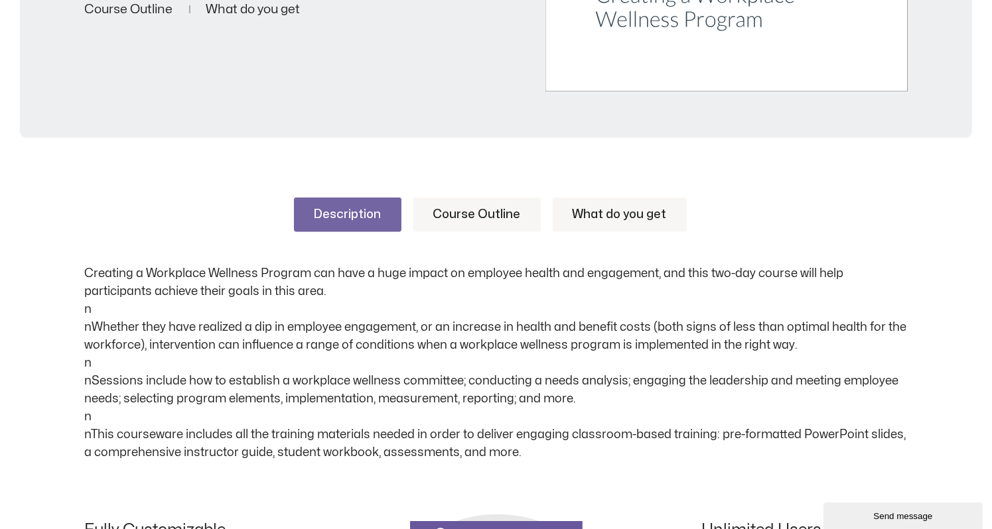
click at [472, 217] on link "Course Outline" at bounding box center [476, 215] width 127 height 34
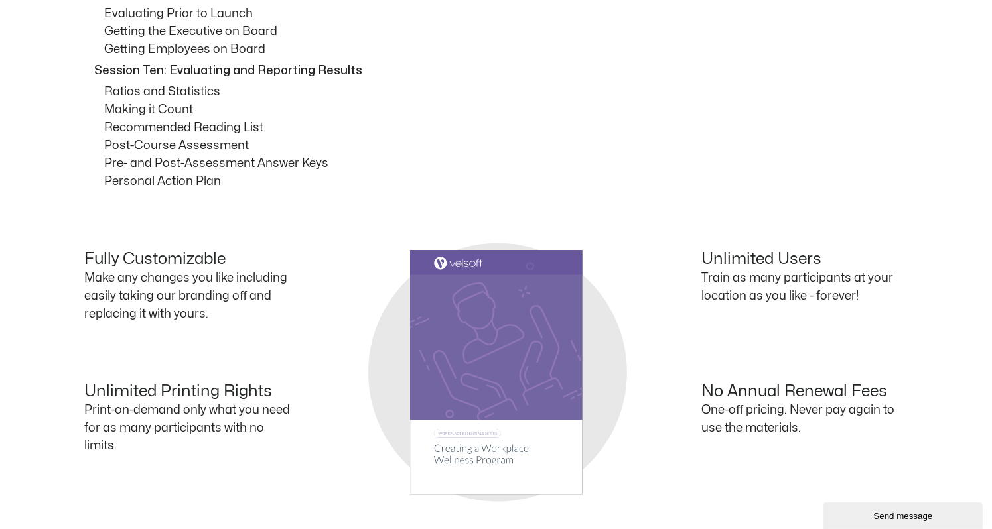
scroll to position [1393, 0]
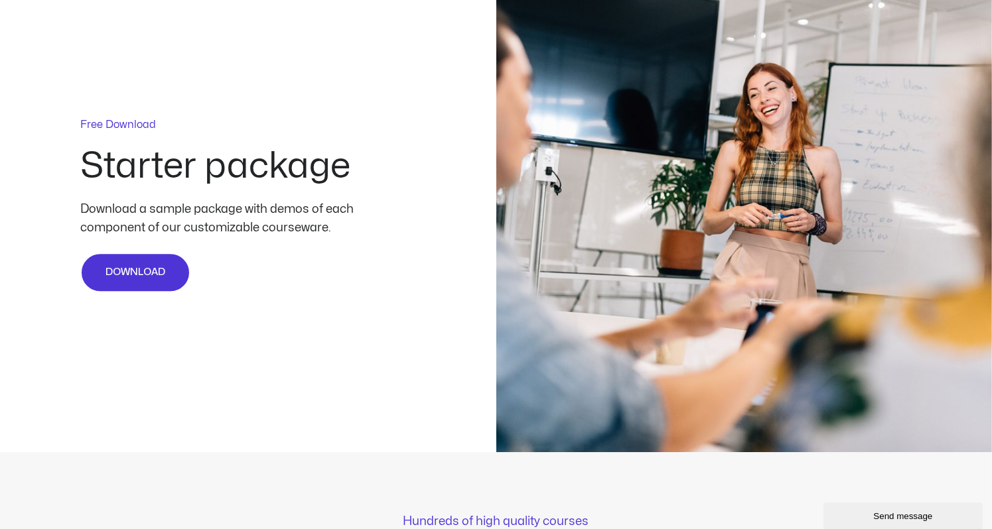
scroll to position [3181, 0]
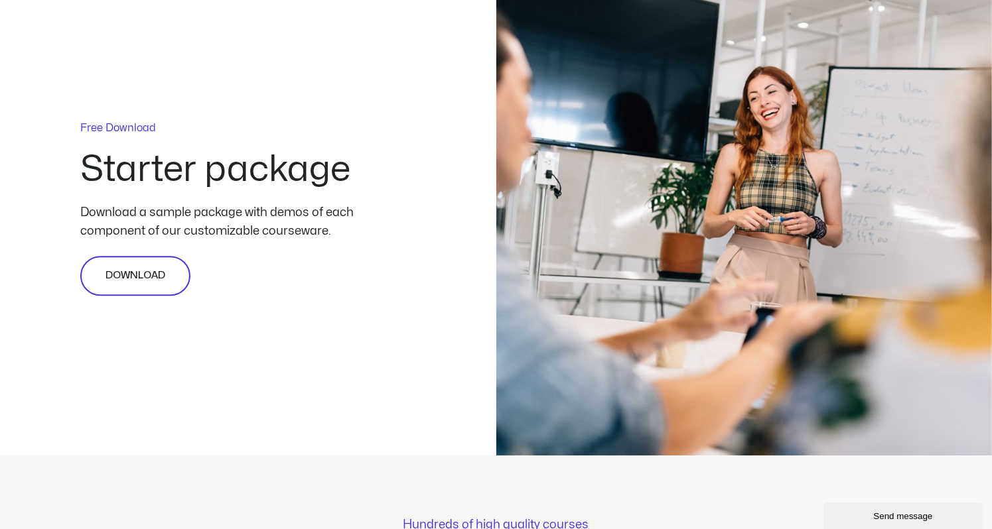
click at [139, 263] on link "DOWNLOAD" at bounding box center [135, 276] width 110 height 40
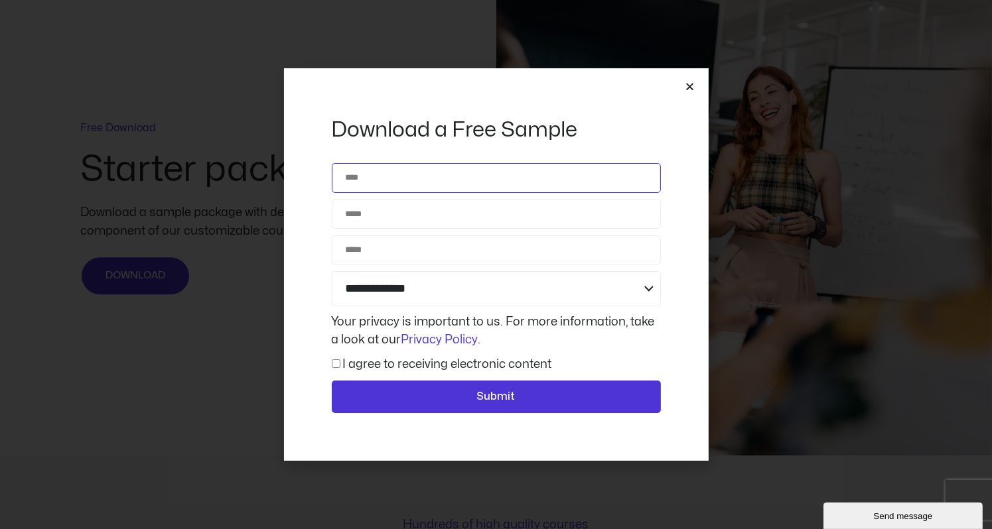
click at [477, 187] on input "Name" at bounding box center [496, 177] width 329 height 29
type input "**********"
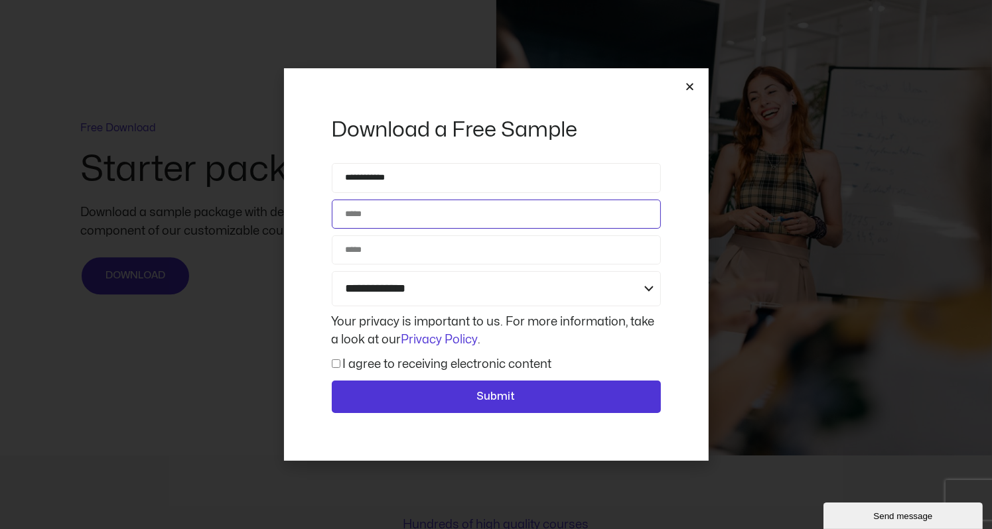
type input "**********"
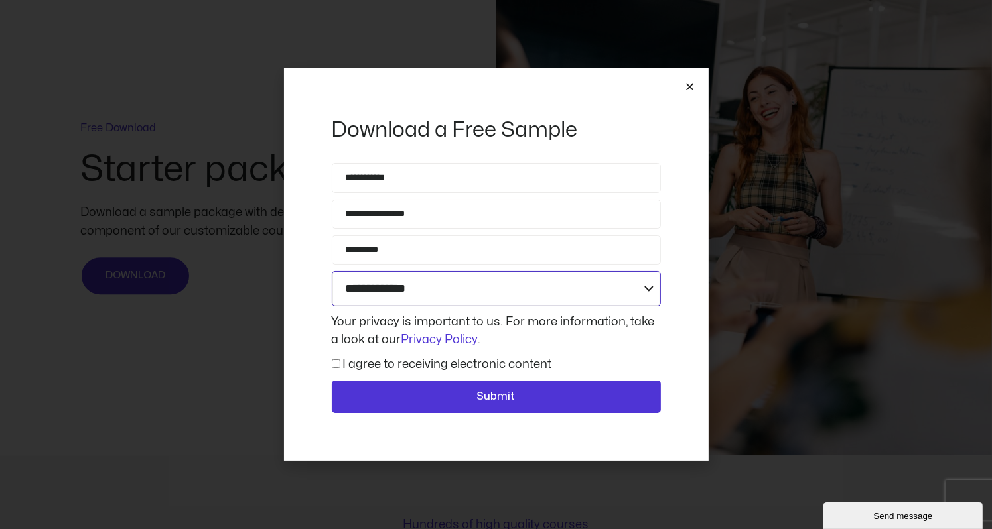
click at [438, 291] on select "**********" at bounding box center [496, 288] width 329 height 35
select select "**********"
click at [332, 271] on select "**********" at bounding box center [496, 288] width 329 height 35
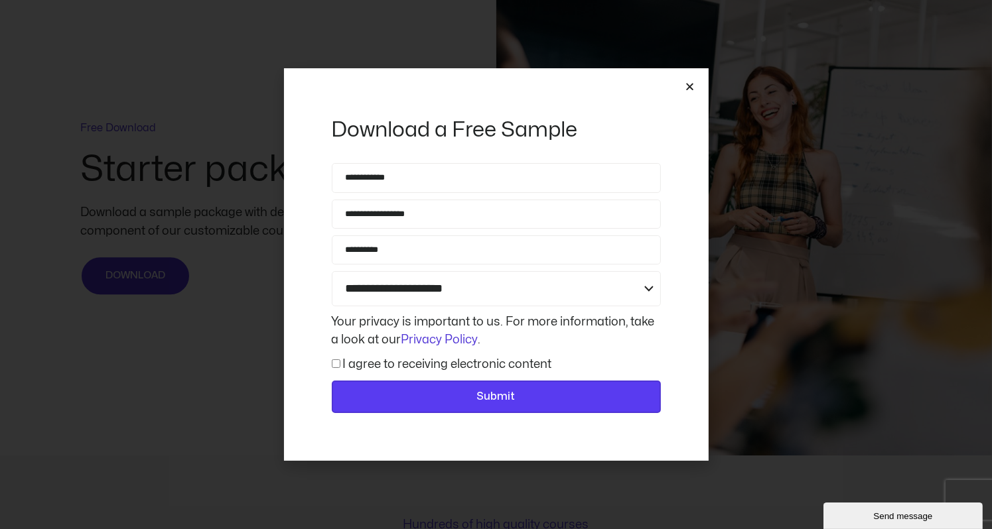
click at [497, 392] on span "Submit" at bounding box center [496, 397] width 38 height 17
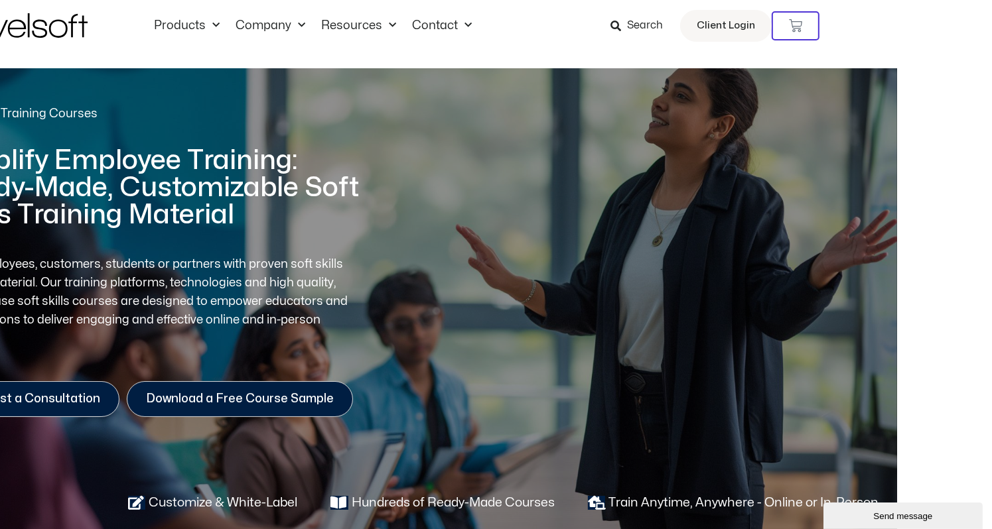
scroll to position [0, 95]
